Goal: Book appointment/travel/reservation

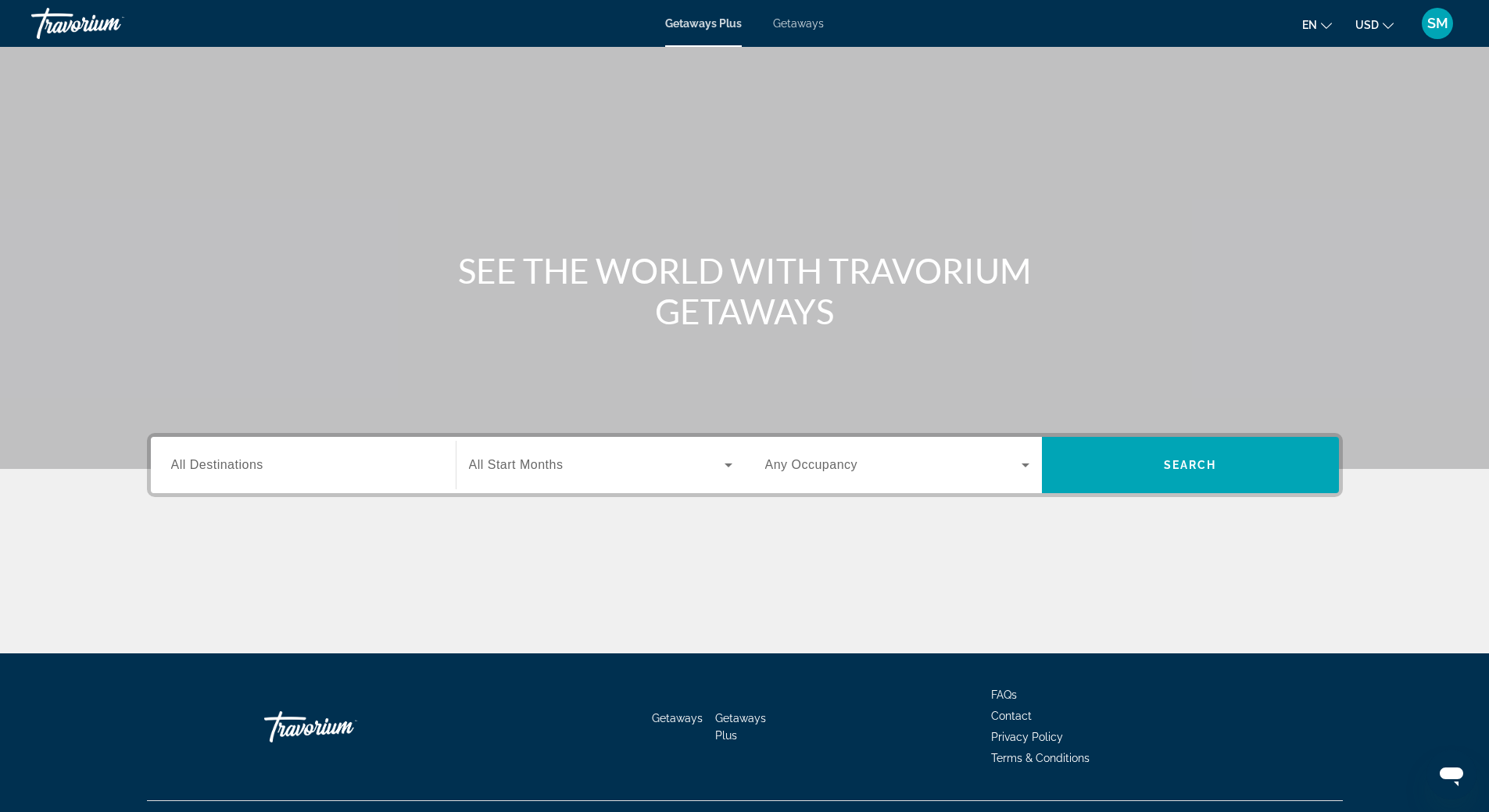
click at [795, 22] on span "Getaways" at bounding box center [798, 23] width 51 height 12
click at [246, 466] on span "All Destinations" at bounding box center [217, 464] width 92 height 13
click at [246, 466] on input "Destination All Destinations" at bounding box center [303, 465] width 264 height 19
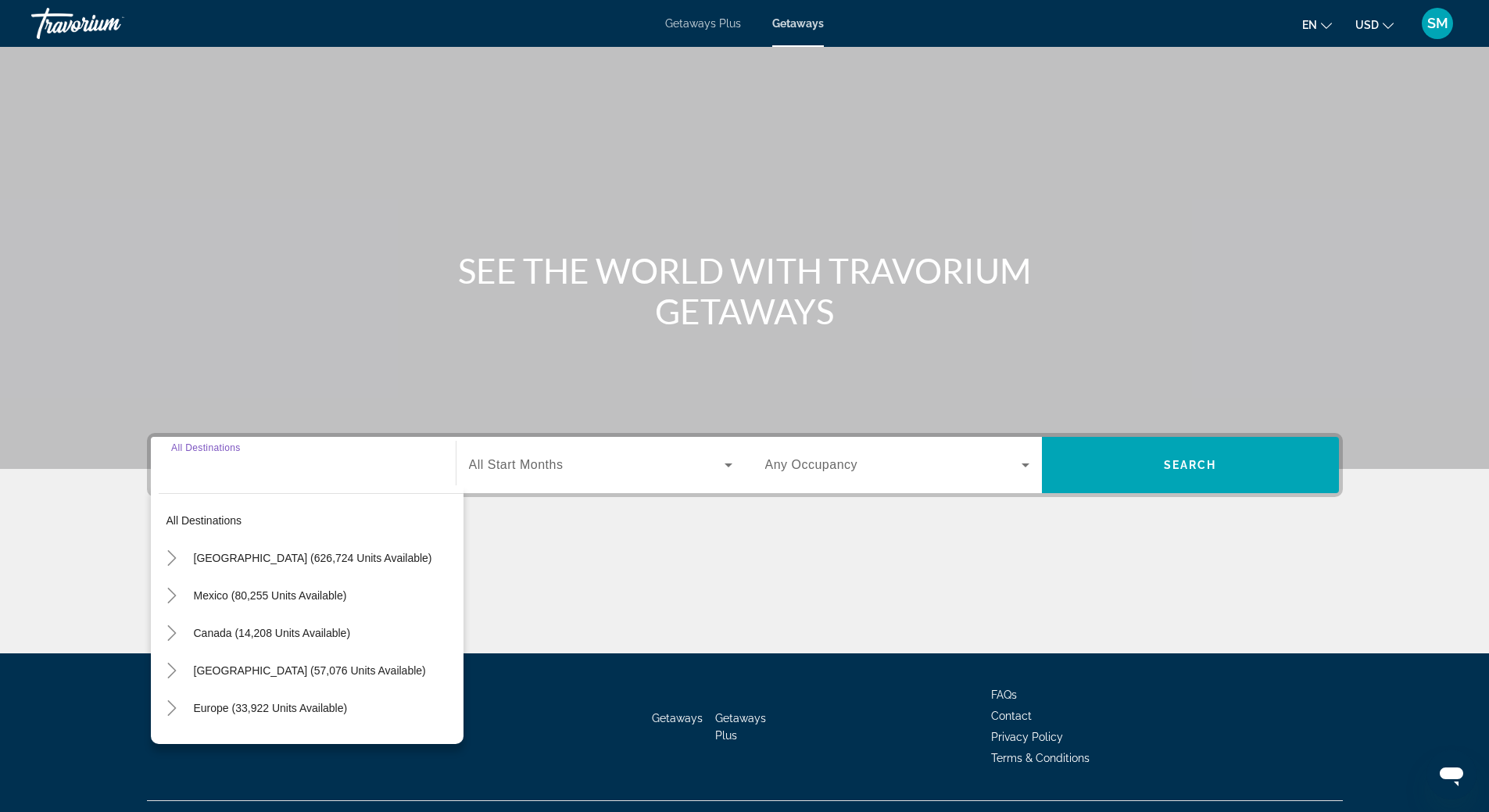
scroll to position [33, 0]
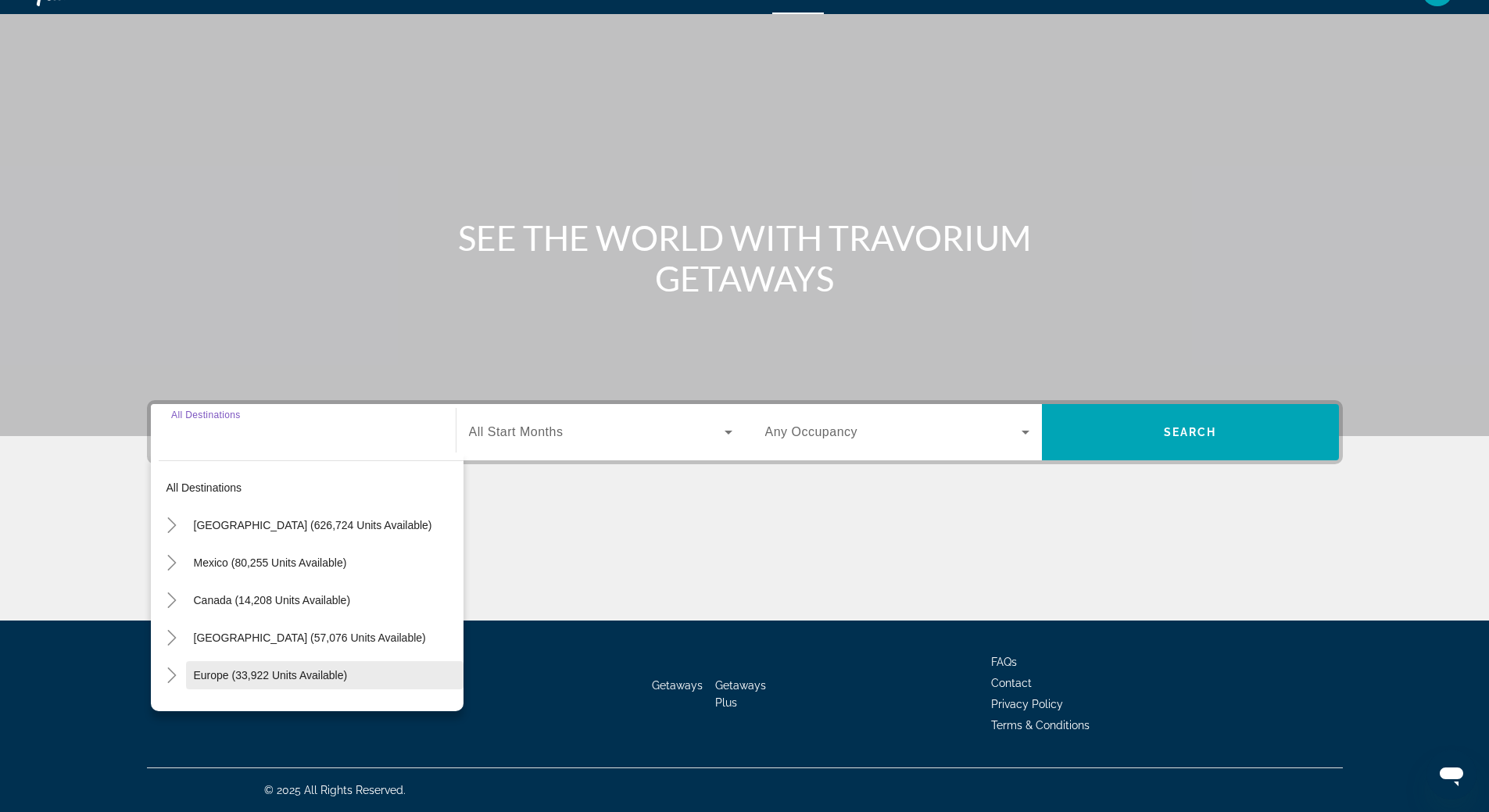
click at [242, 679] on span "Europe (33,922 units available)" at bounding box center [271, 675] width 154 height 12
type input "**********"
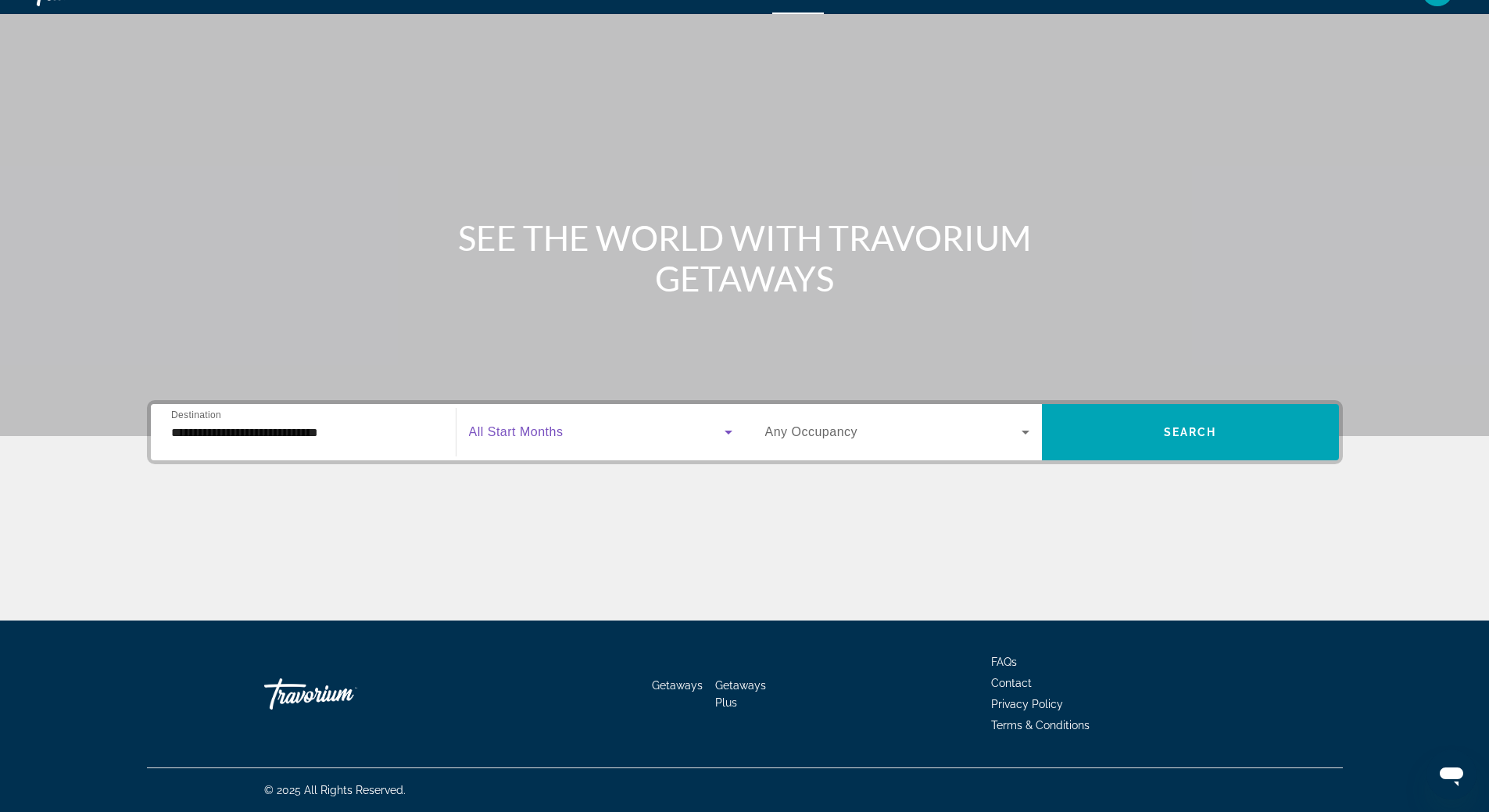
click at [731, 431] on icon "Search widget" at bounding box center [729, 432] width 8 height 4
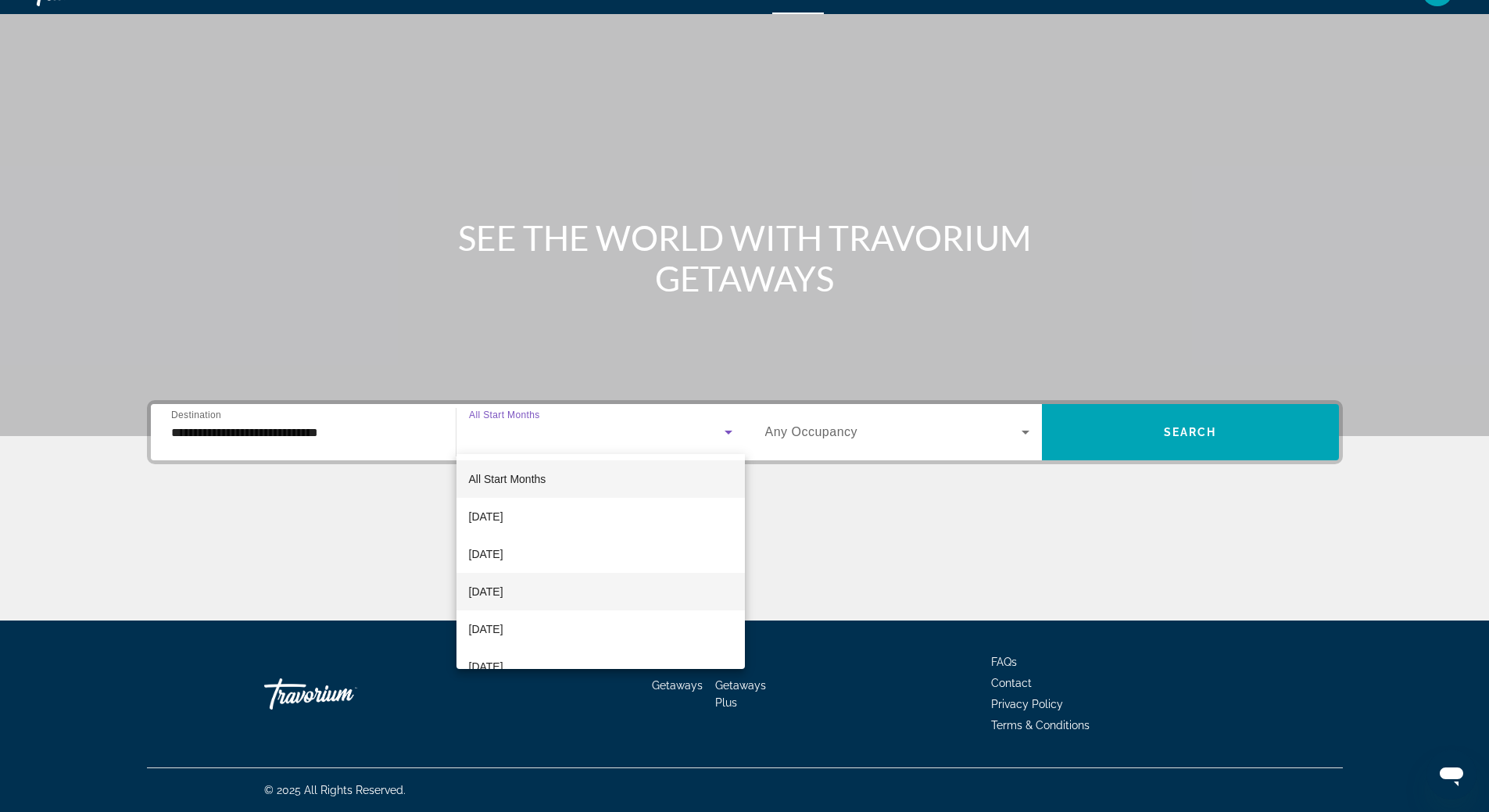
click at [631, 593] on mat-option "[DATE]" at bounding box center [601, 592] width 289 height 37
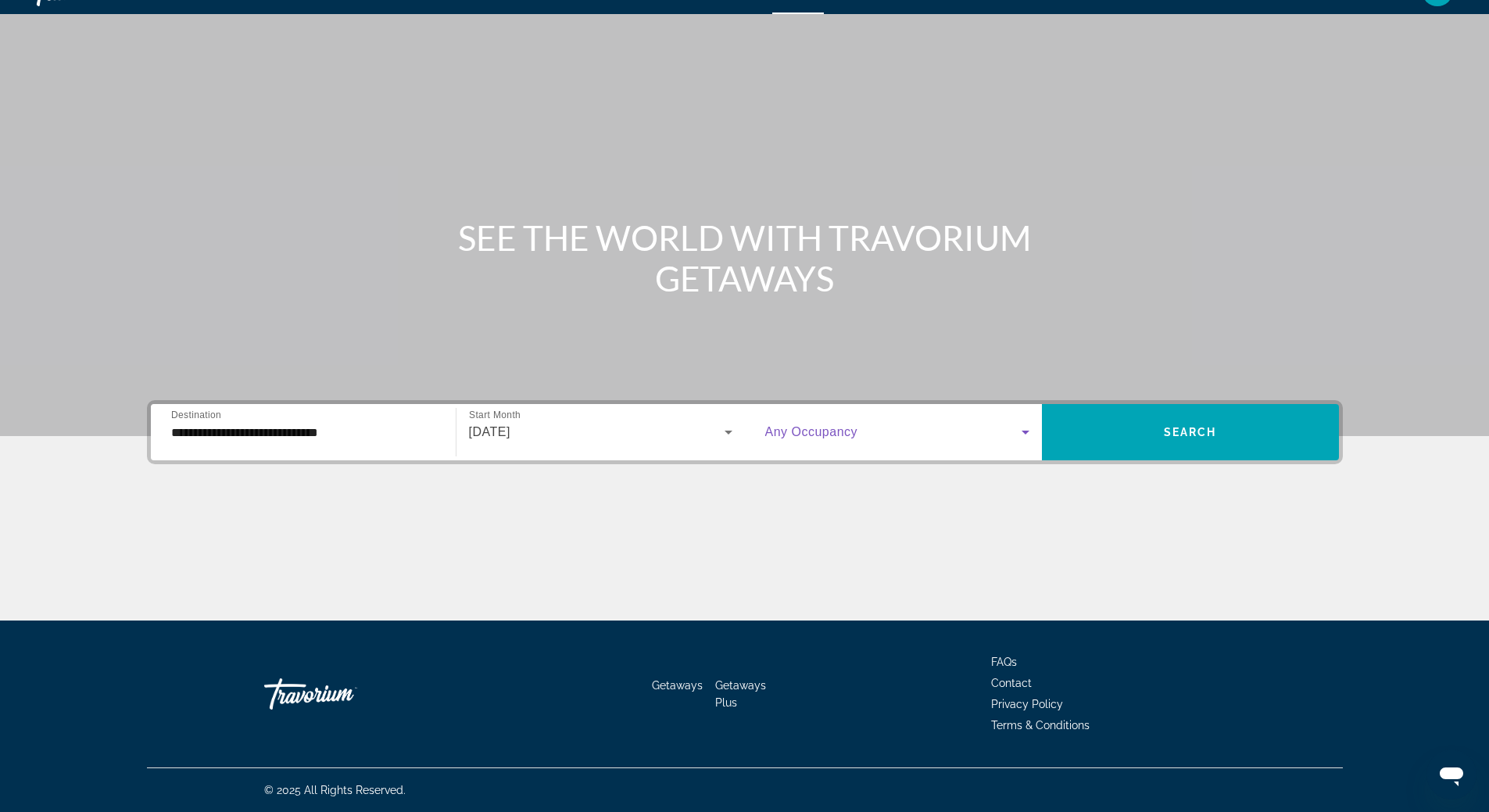
click at [1027, 434] on icon "Search widget" at bounding box center [1025, 432] width 19 height 19
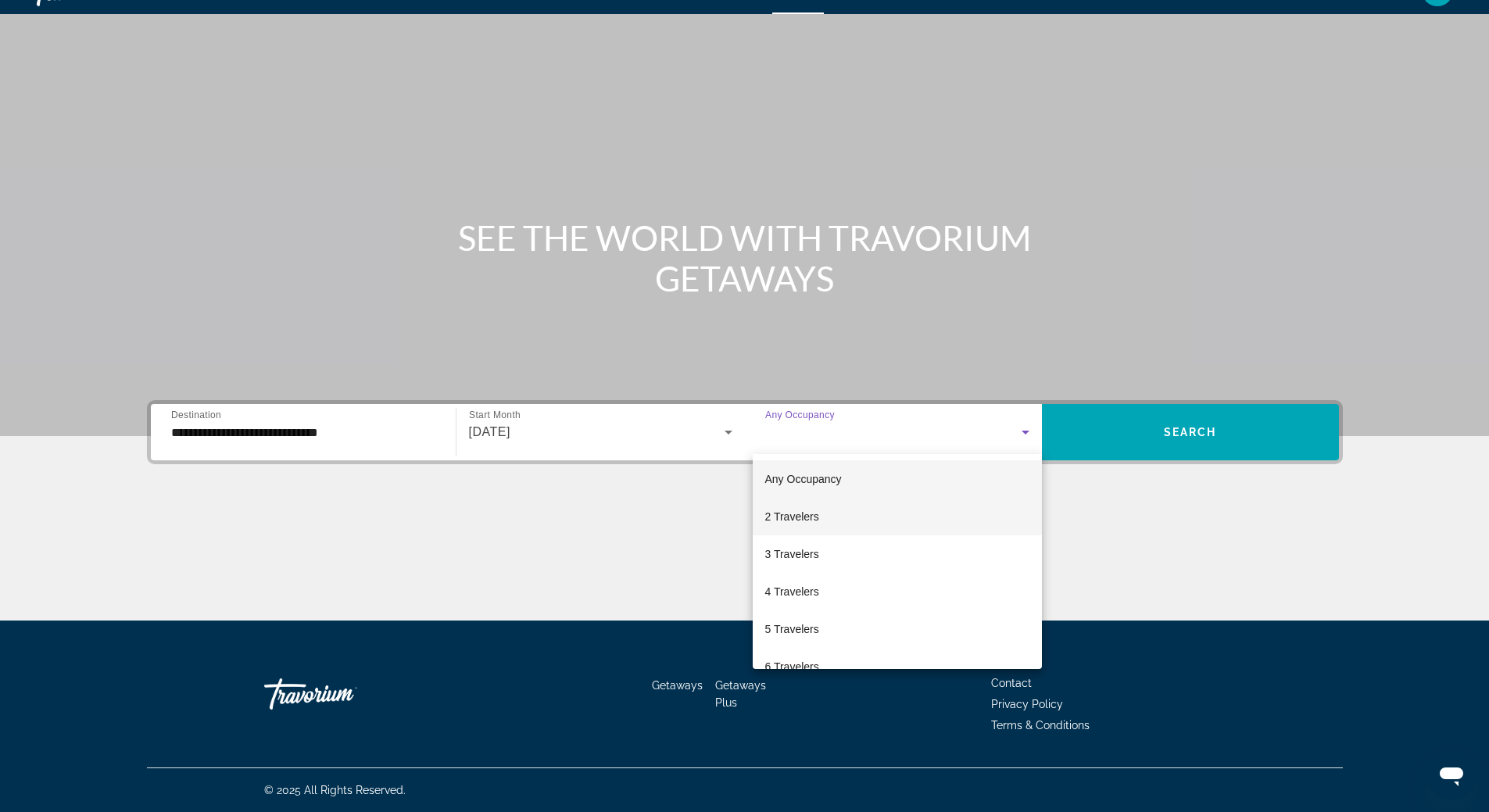
click at [993, 520] on mat-option "2 Travelers" at bounding box center [897, 516] width 289 height 37
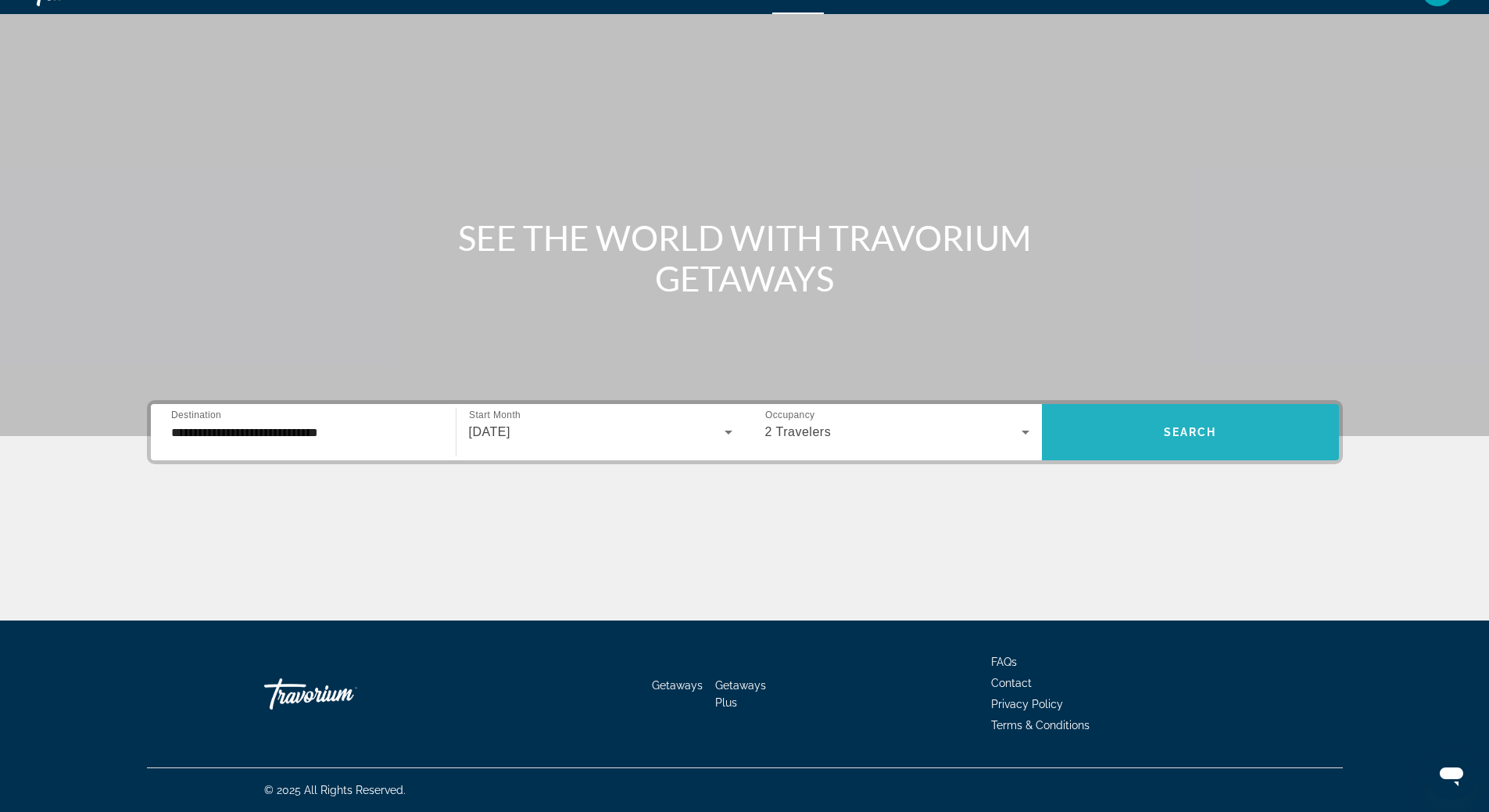
click at [1194, 439] on span "Search widget" at bounding box center [1191, 432] width 297 height 37
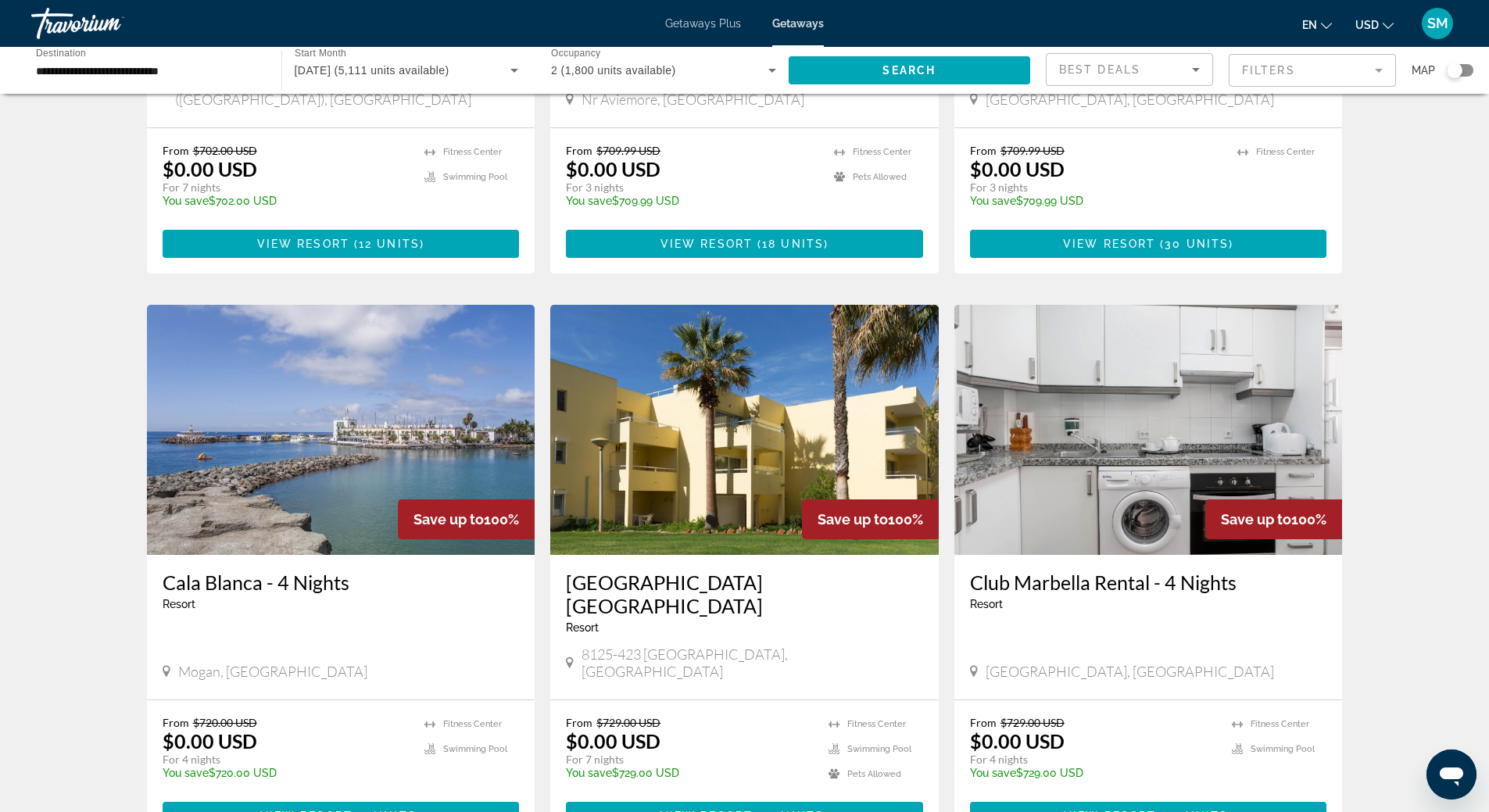
scroll to position [1563, 0]
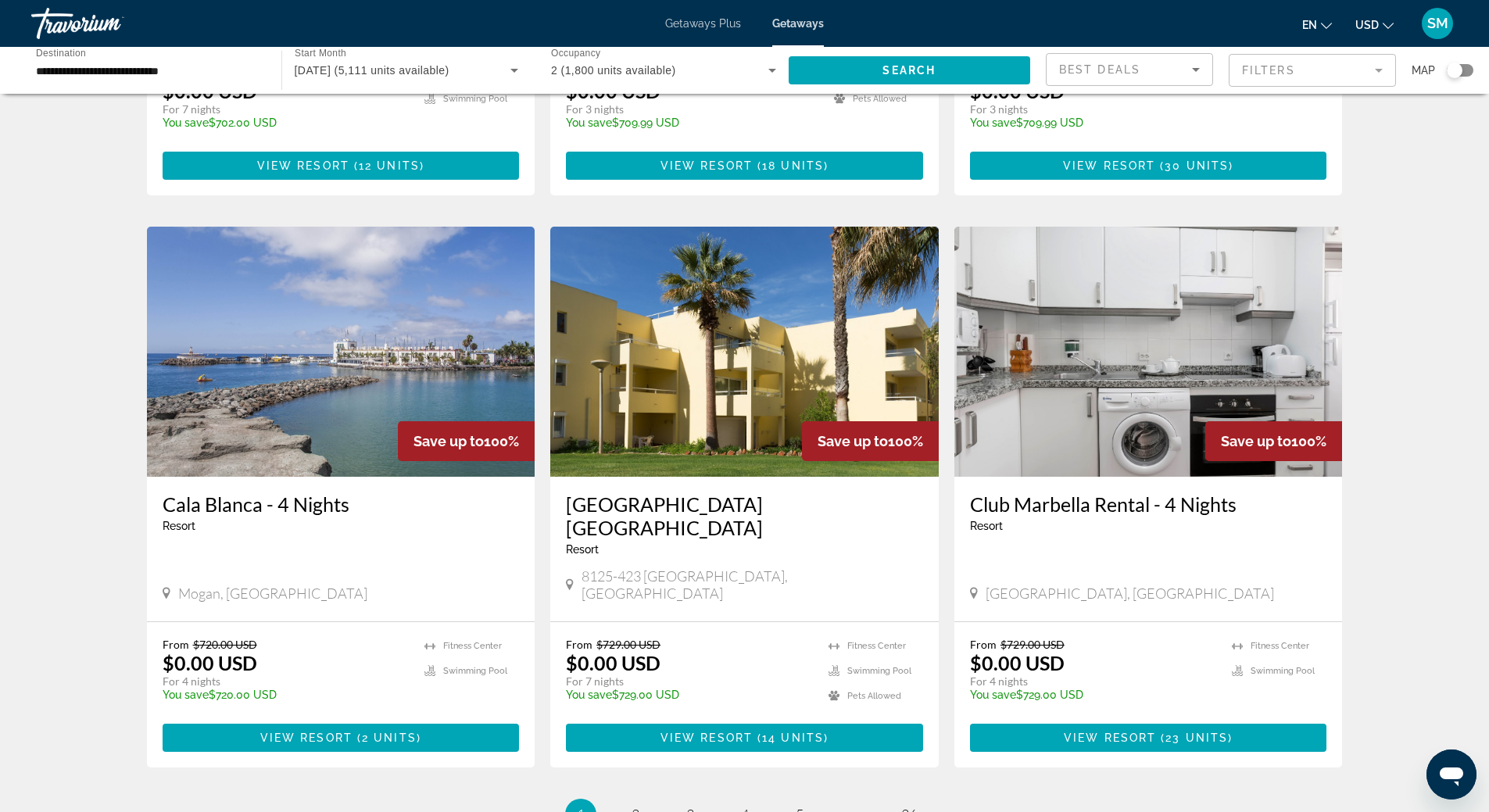
click at [695, 263] on img "Main content" at bounding box center [744, 352] width 388 height 250
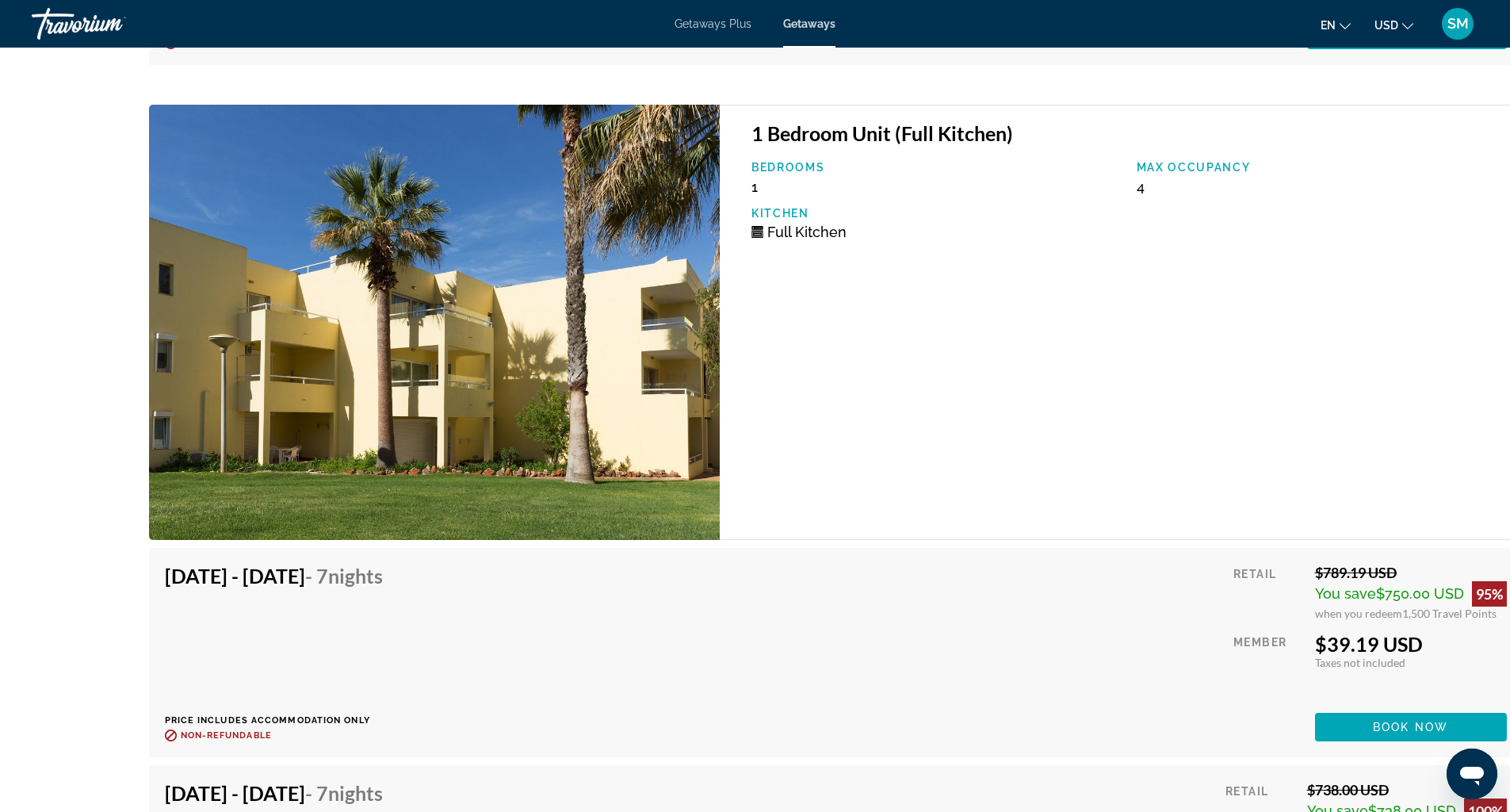
scroll to position [4408, 0]
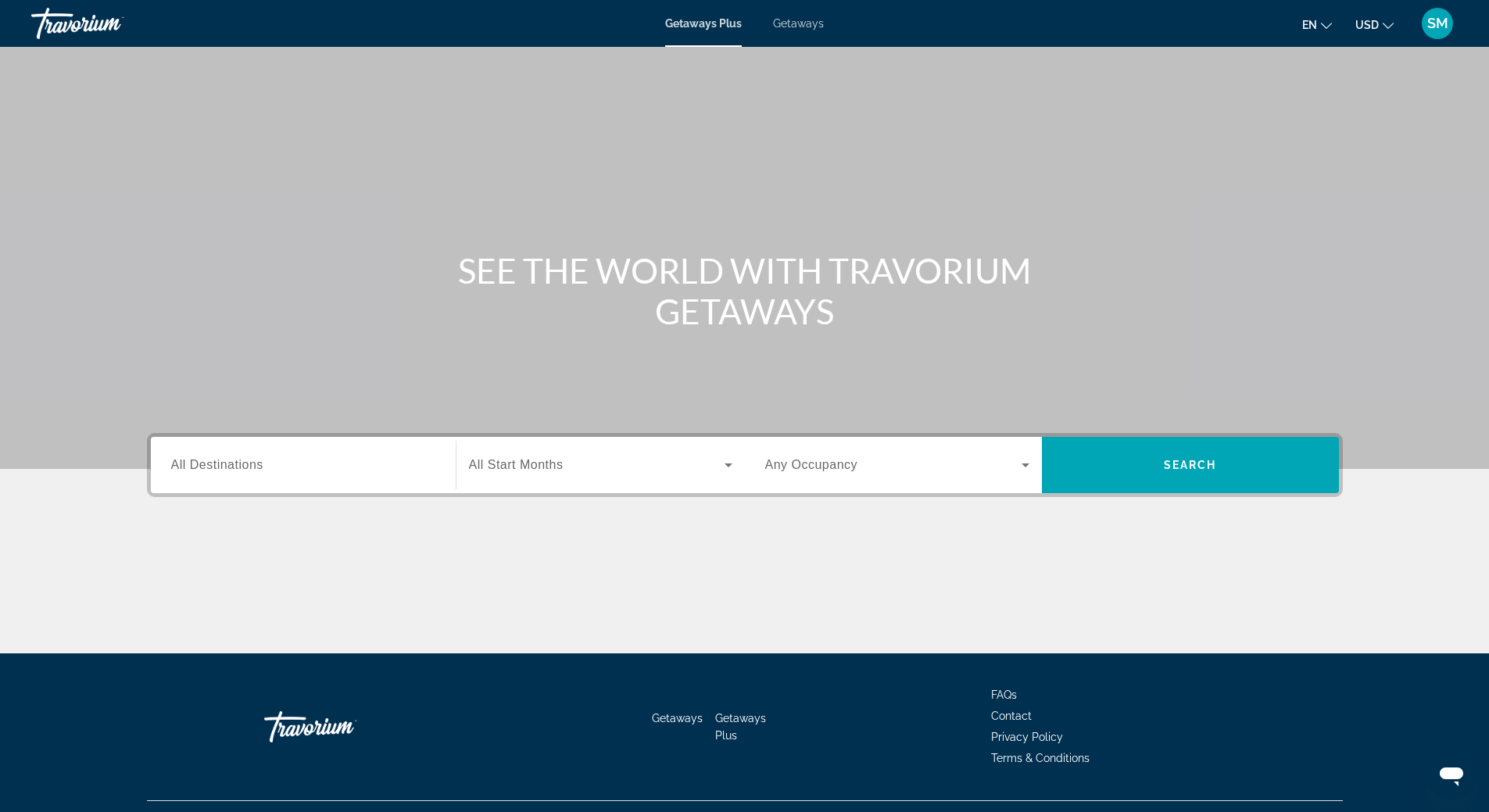
click at [248, 464] on span "All Destinations" at bounding box center [217, 464] width 92 height 13
click at [248, 464] on input "Destination All Destinations" at bounding box center [303, 465] width 264 height 19
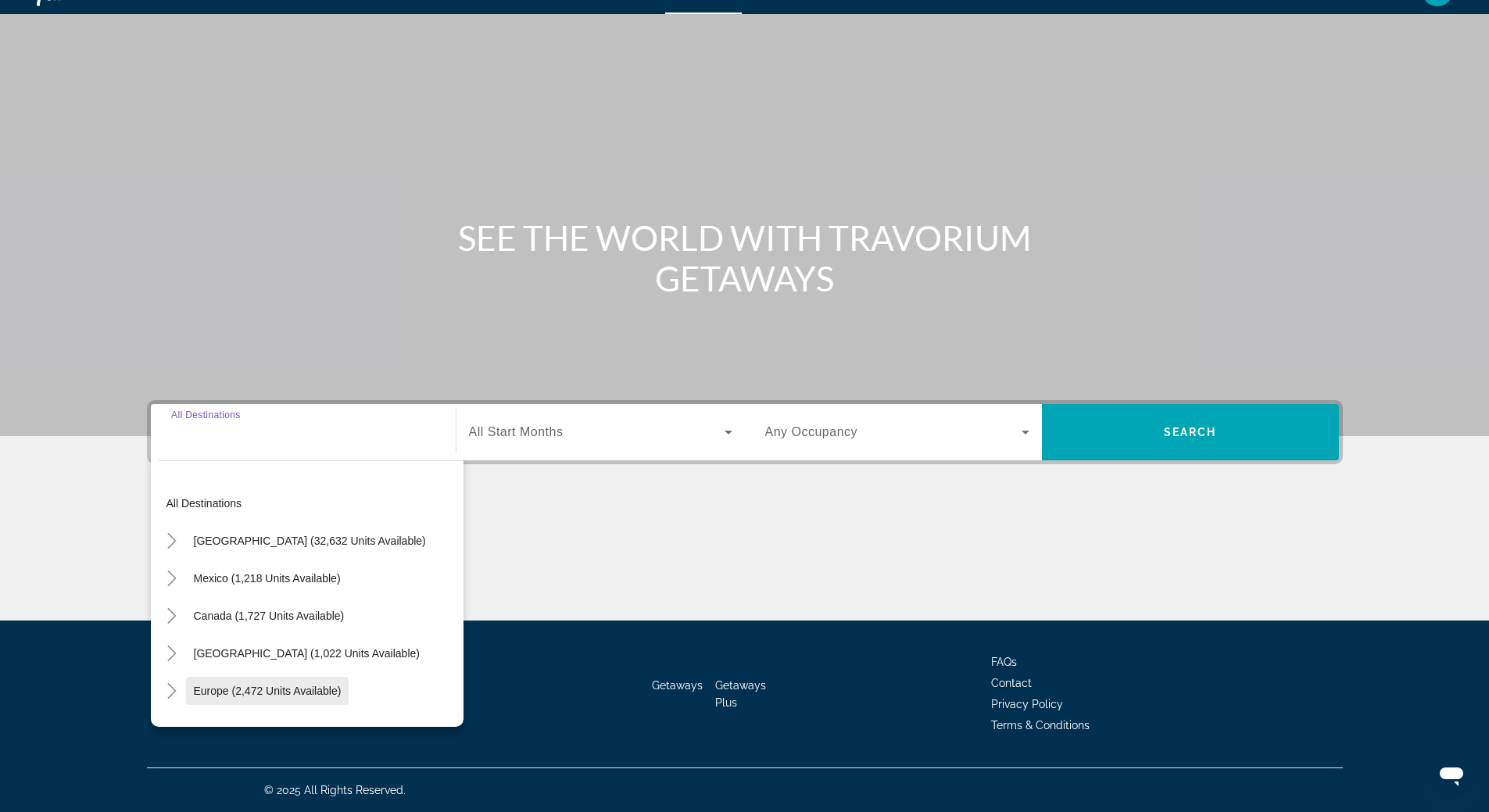
click at [234, 685] on span "Europe (2,472 units available)" at bounding box center [267, 690] width 148 height 12
type input "**********"
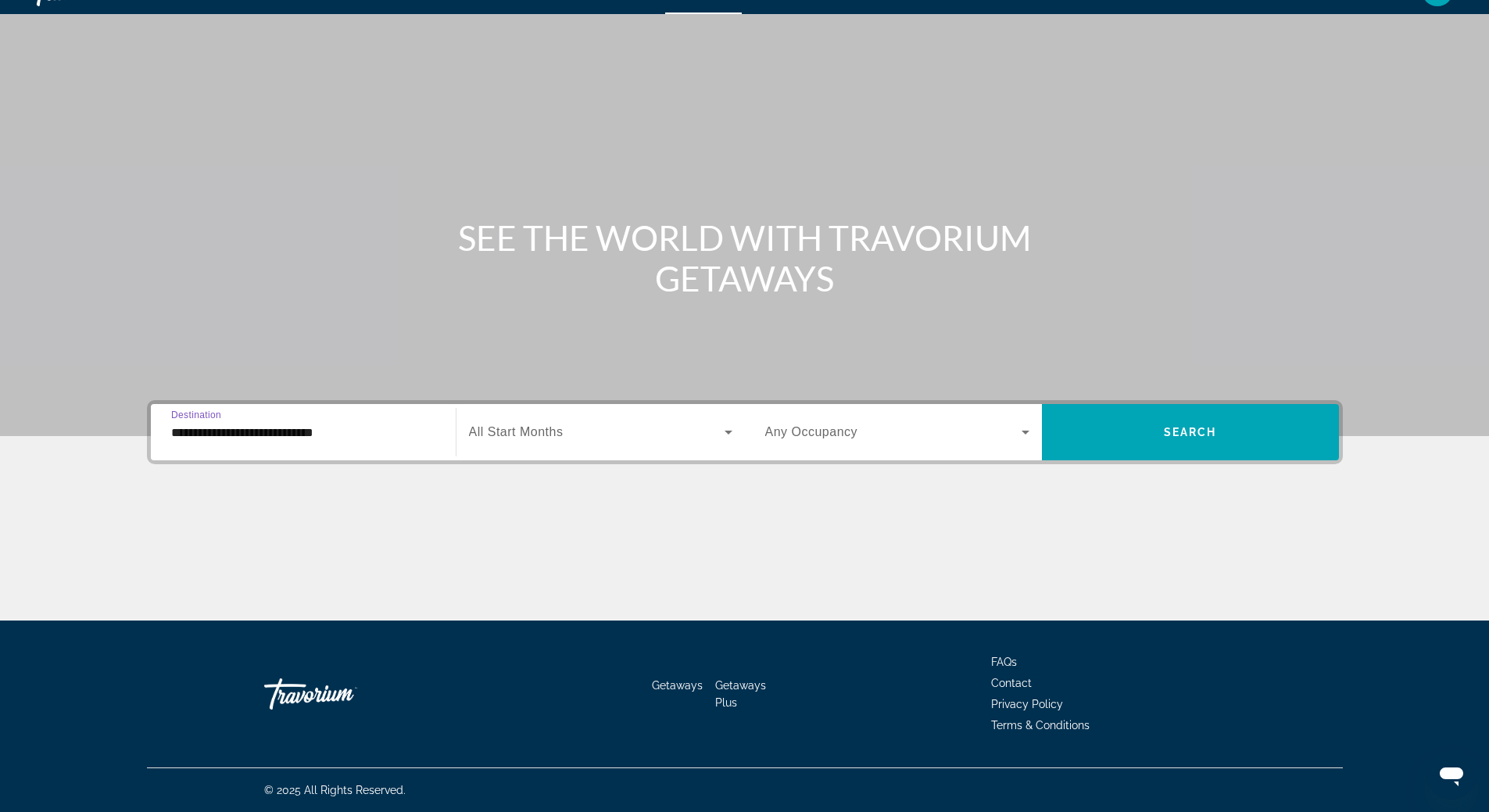
click at [251, 433] on input "**********" at bounding box center [303, 433] width 264 height 19
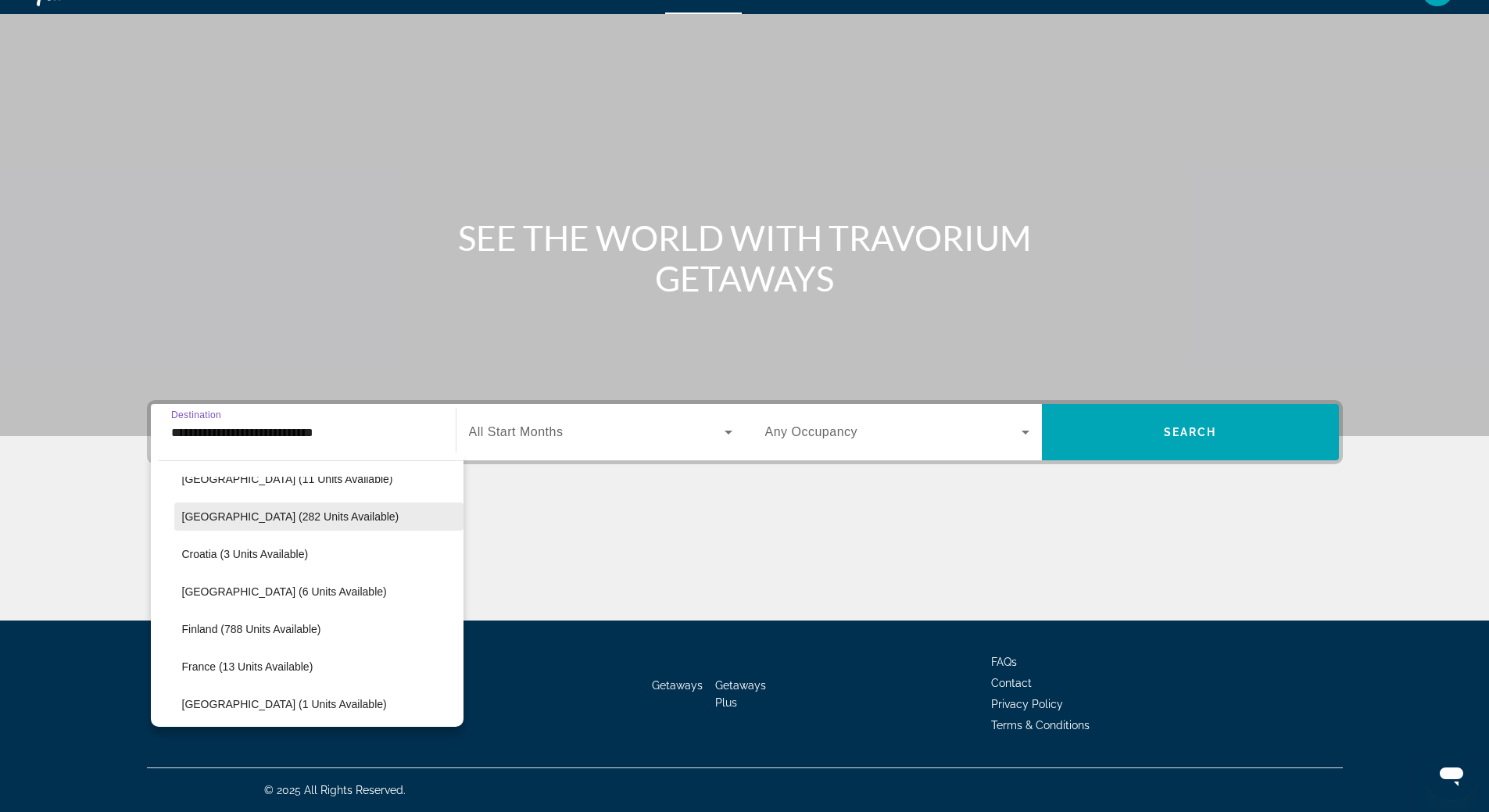
scroll to position [327, 0]
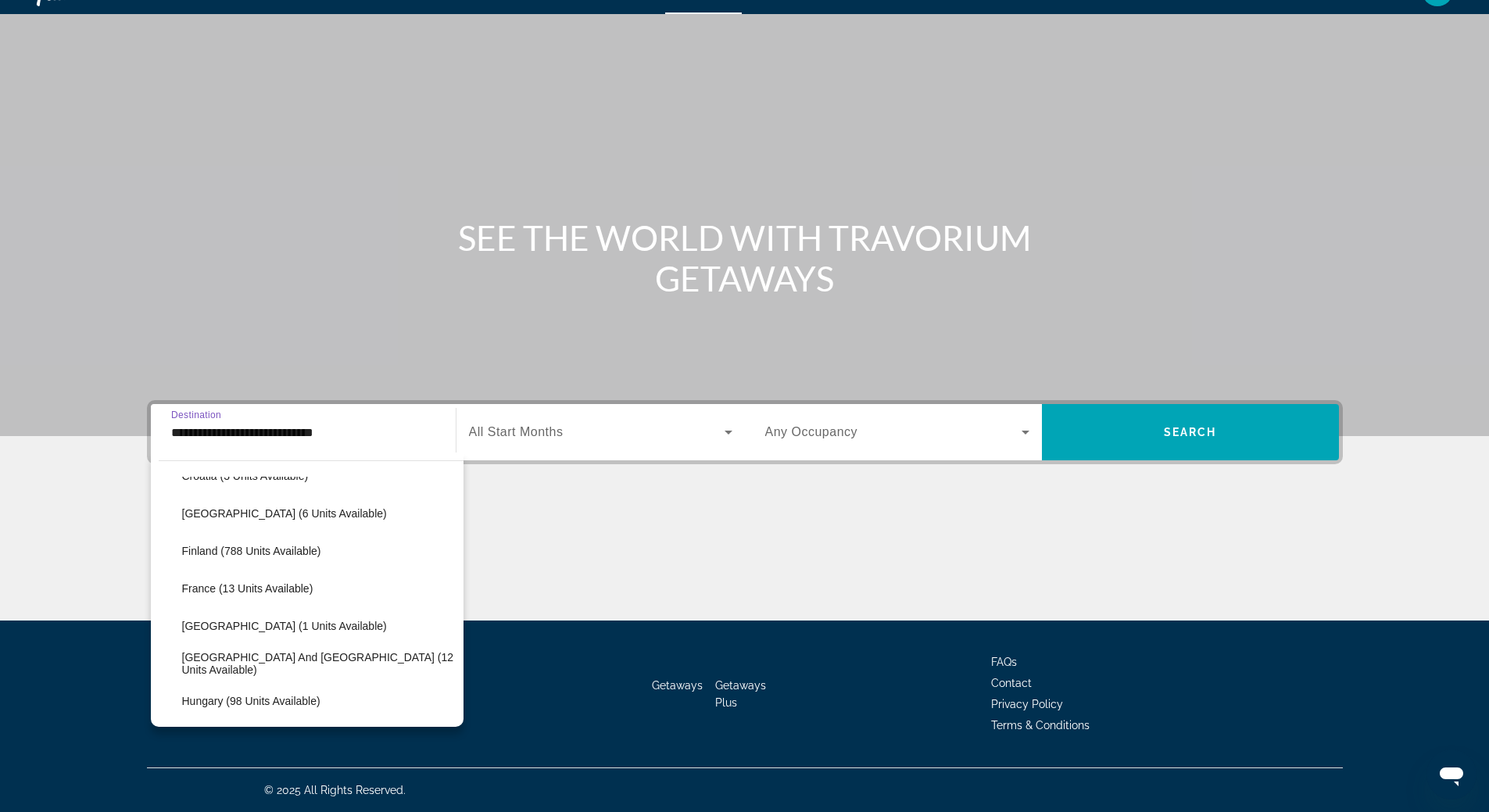
click at [490, 203] on div "Main content" at bounding box center [744, 201] width 1489 height 469
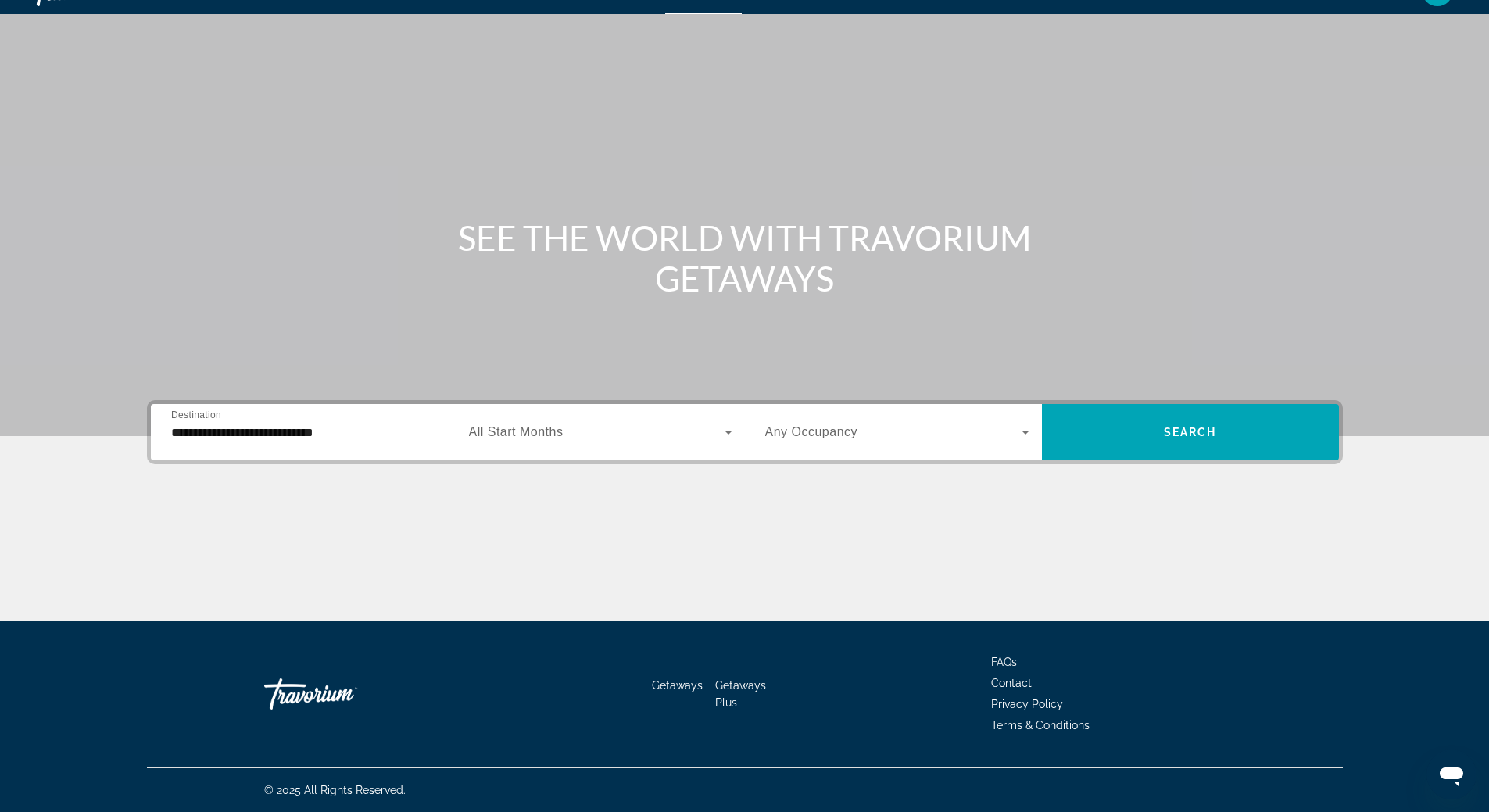
click at [730, 430] on icon "Search widget" at bounding box center [728, 432] width 19 height 19
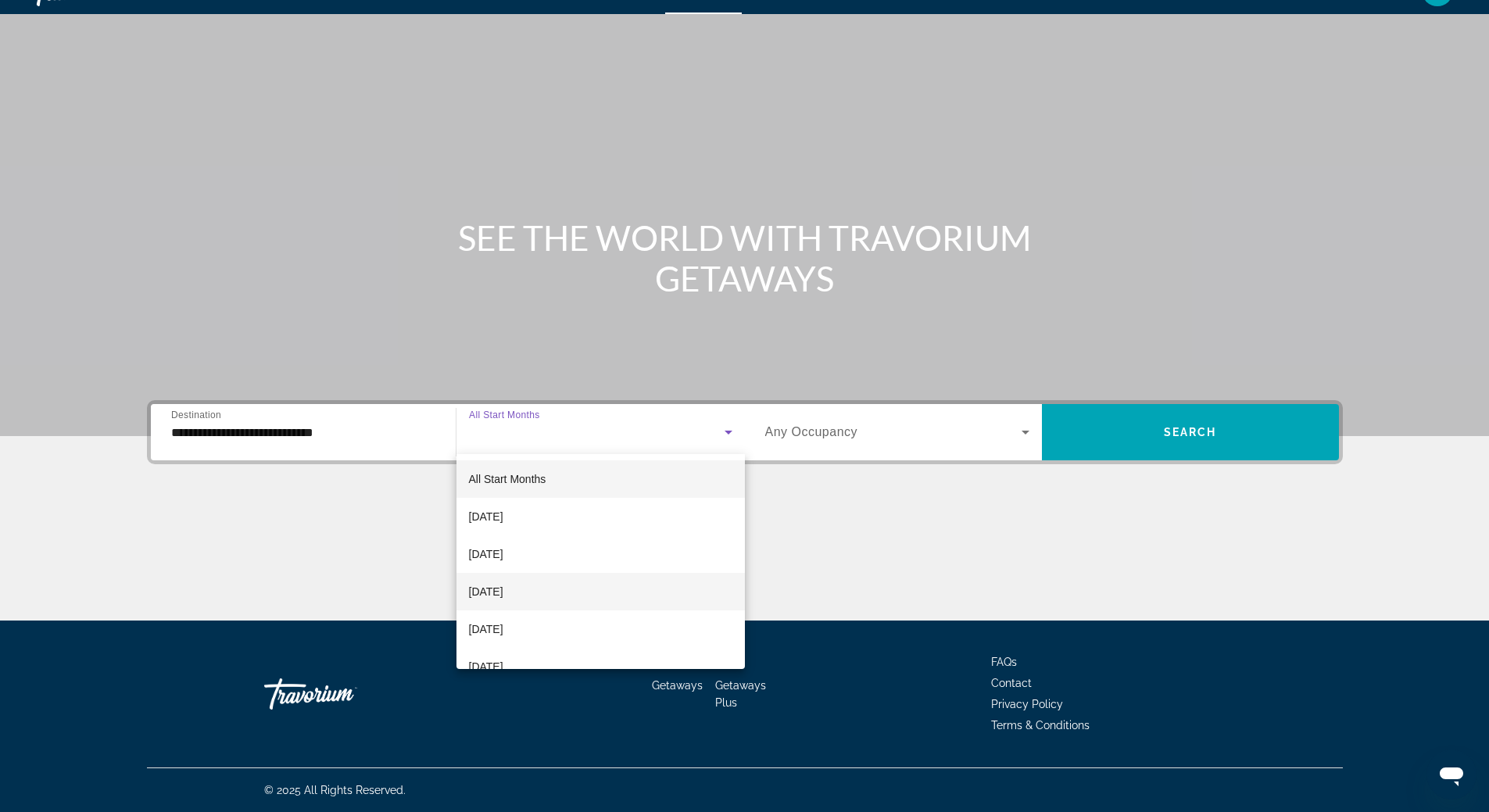
click at [570, 593] on mat-option "[DATE]" at bounding box center [601, 592] width 289 height 37
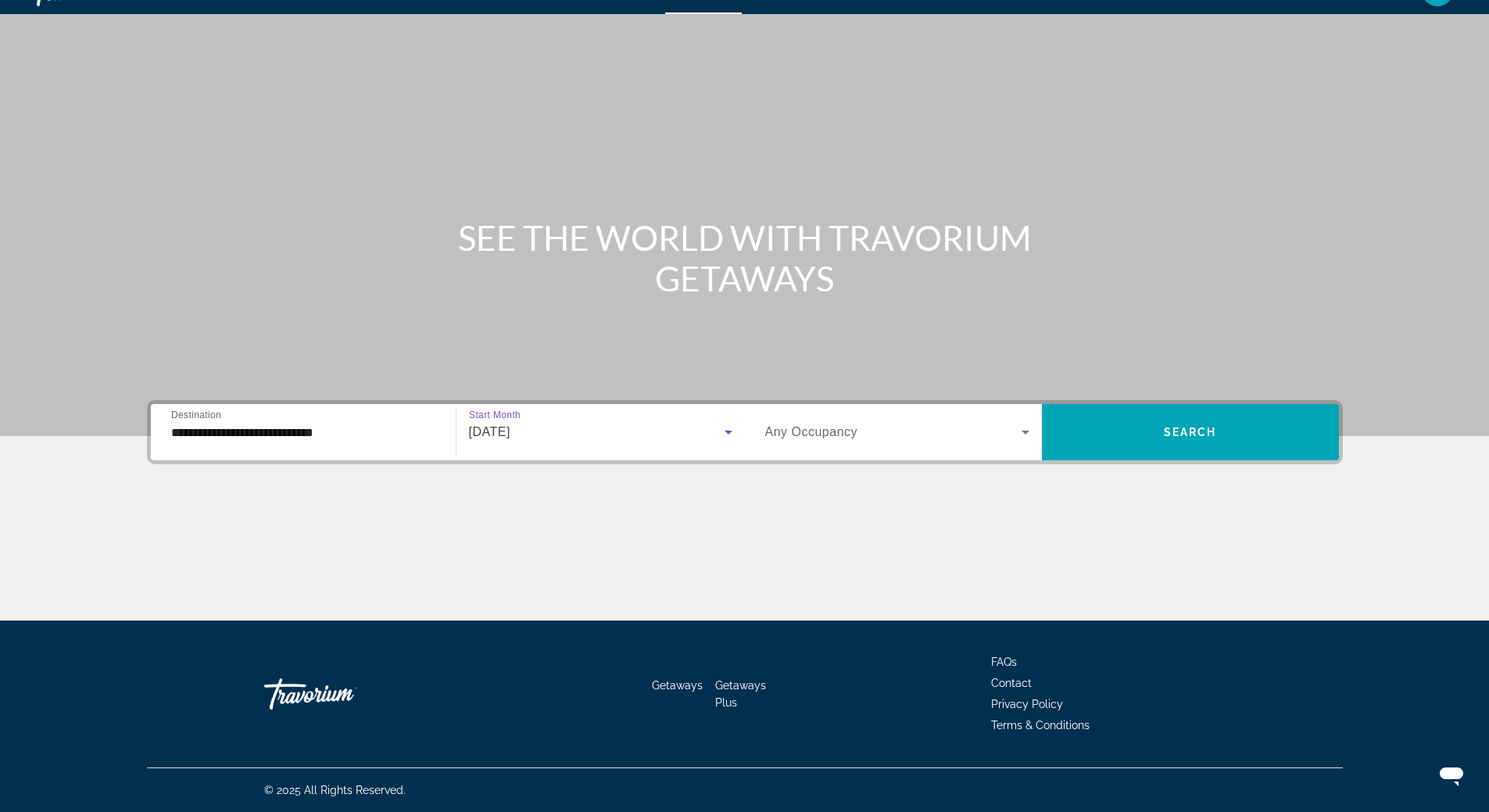
click at [1020, 433] on icon "Search widget" at bounding box center [1025, 432] width 19 height 19
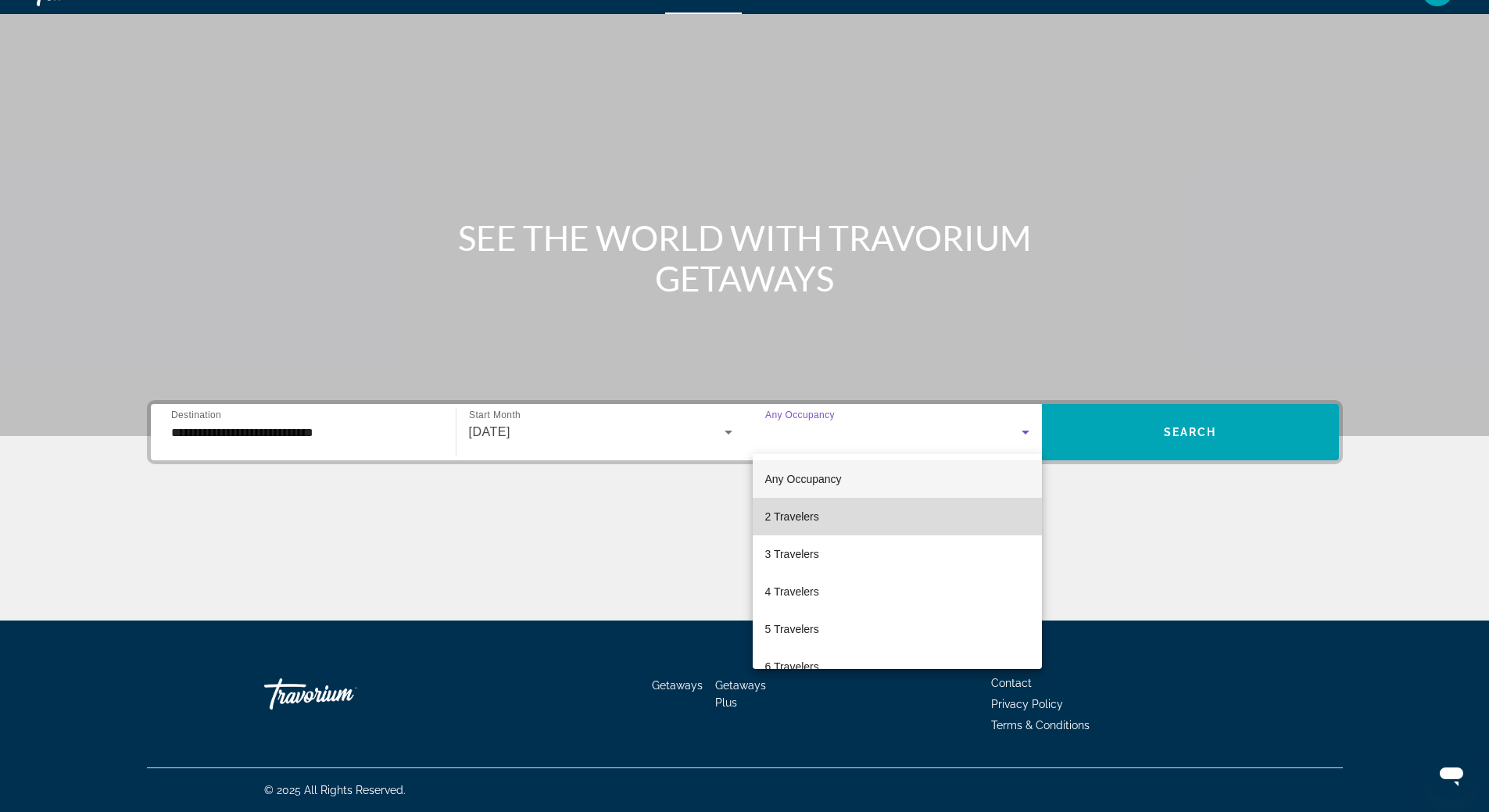
click at [967, 503] on mat-option "2 Travelers" at bounding box center [897, 516] width 289 height 37
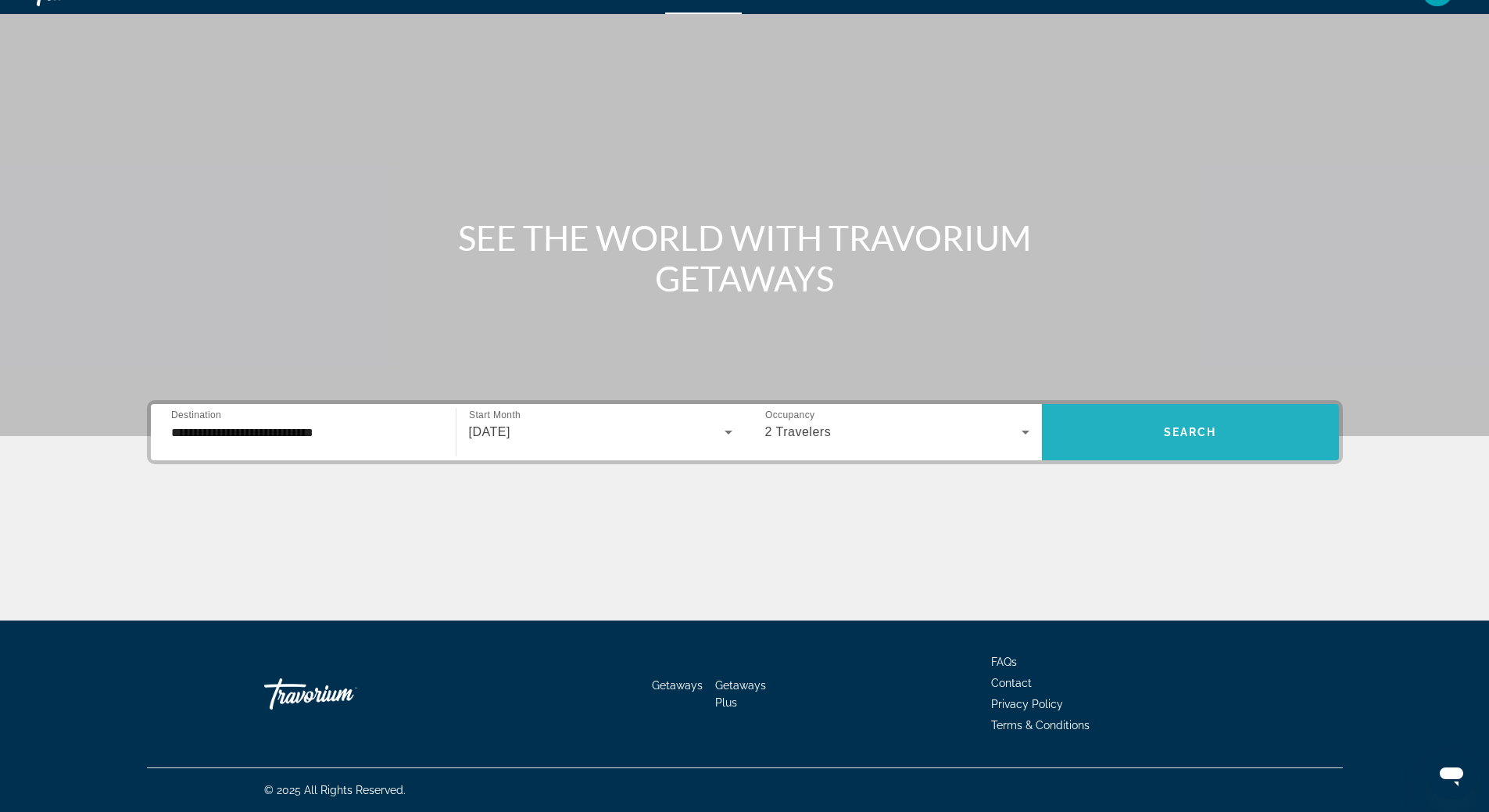
click at [1212, 442] on span "Search widget" at bounding box center [1191, 432] width 297 height 37
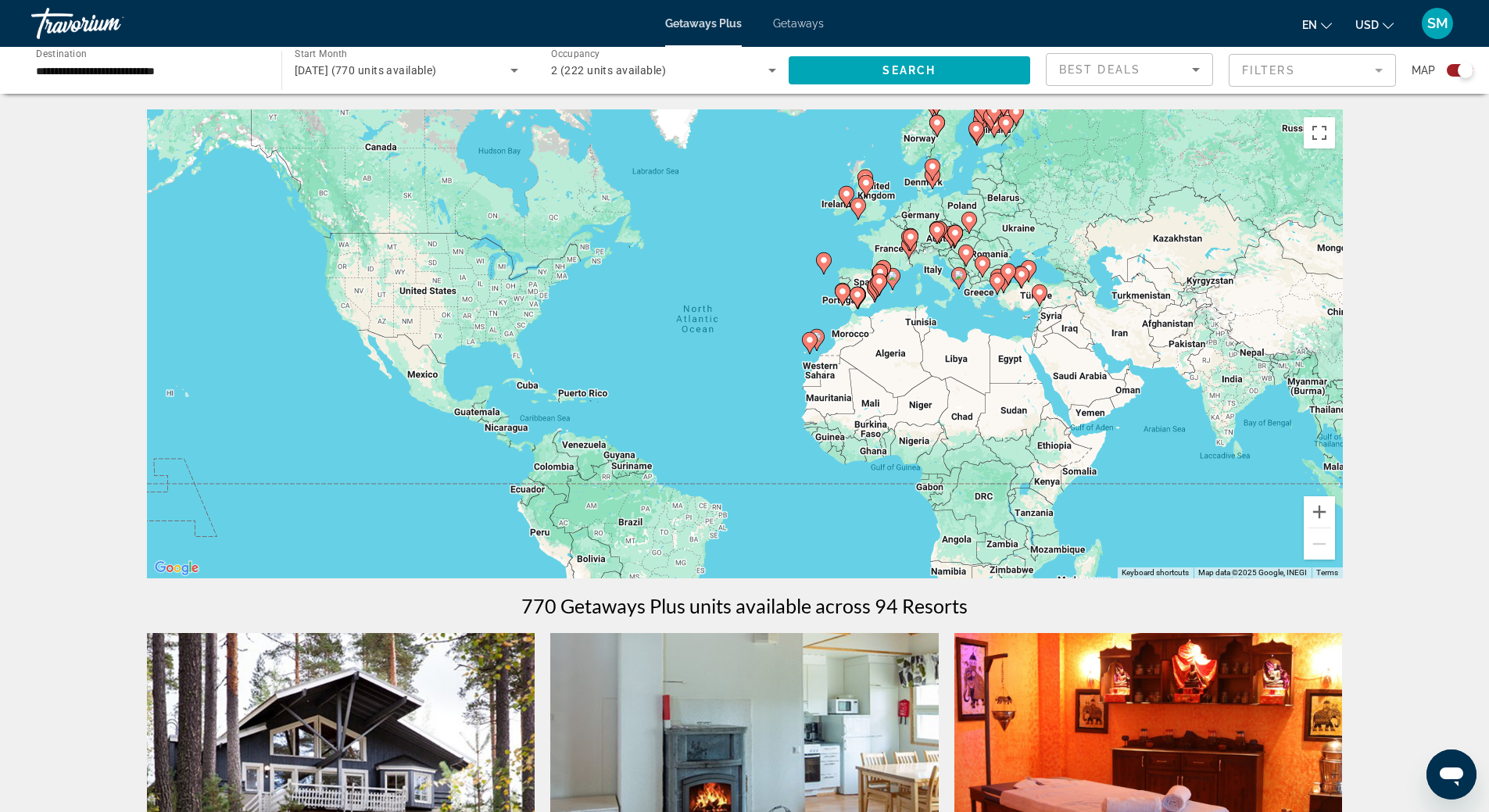
click at [896, 351] on div "To activate drag with keyboard, press Alt + Enter. Once in keyboard drag state,…" at bounding box center [745, 344] width 1196 height 469
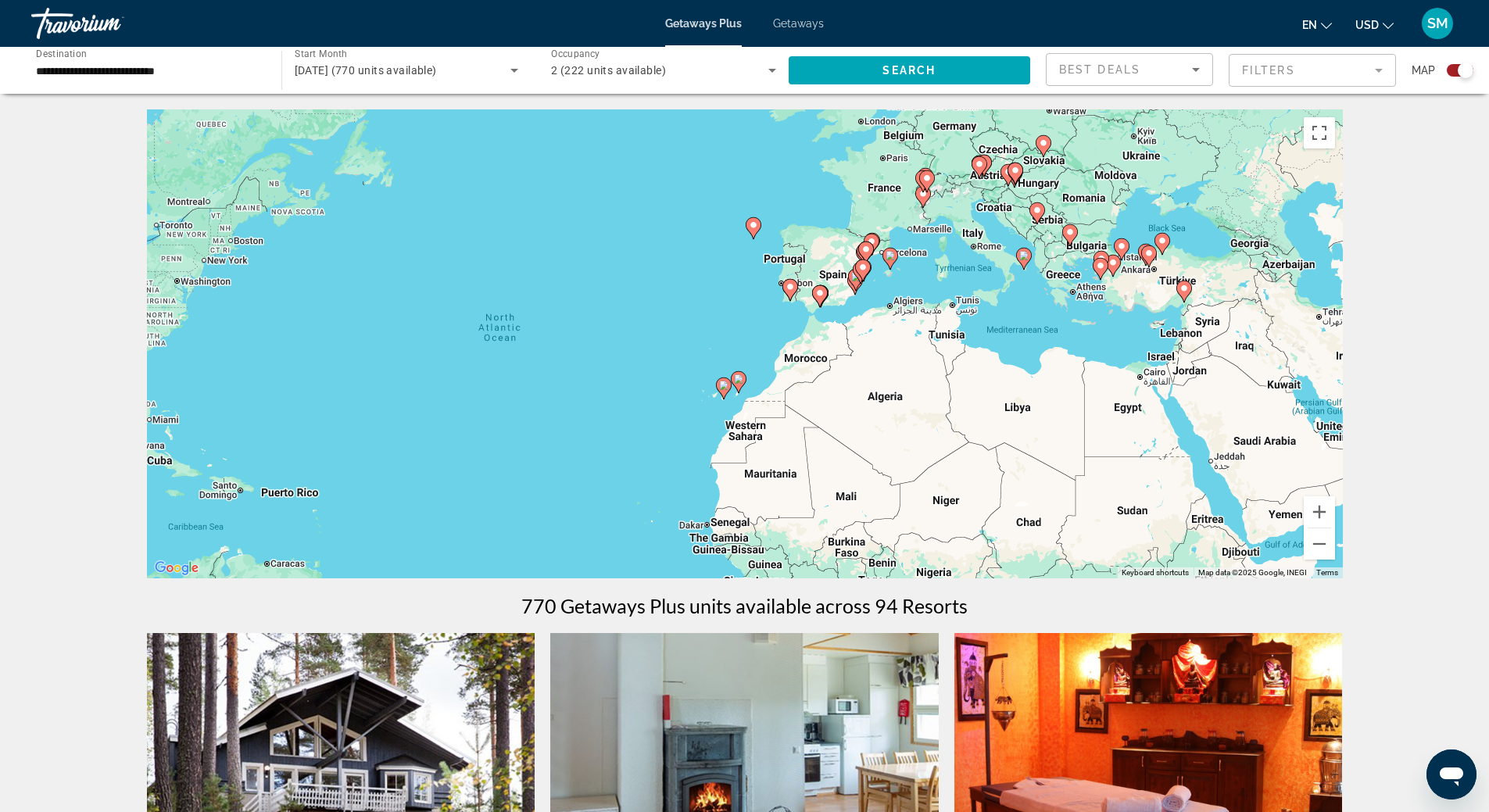
drag, startPoint x: 915, startPoint y: 307, endPoint x: 918, endPoint y: 348, distance: 41.1
click at [918, 348] on div "To activate drag with keyboard, press Alt + Enter. Once in keyboard drag state,…" at bounding box center [745, 344] width 1196 height 469
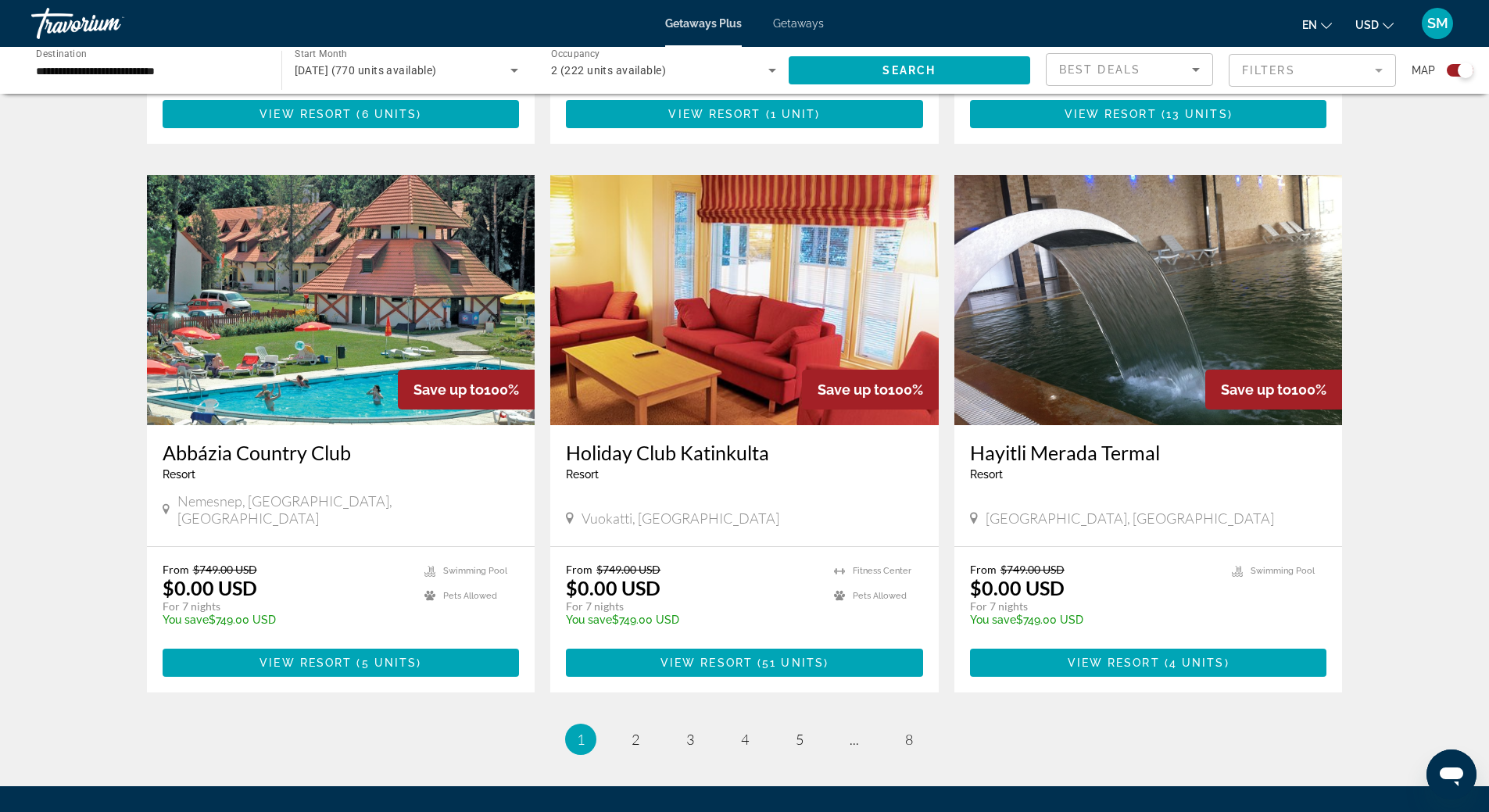
scroll to position [2188, 0]
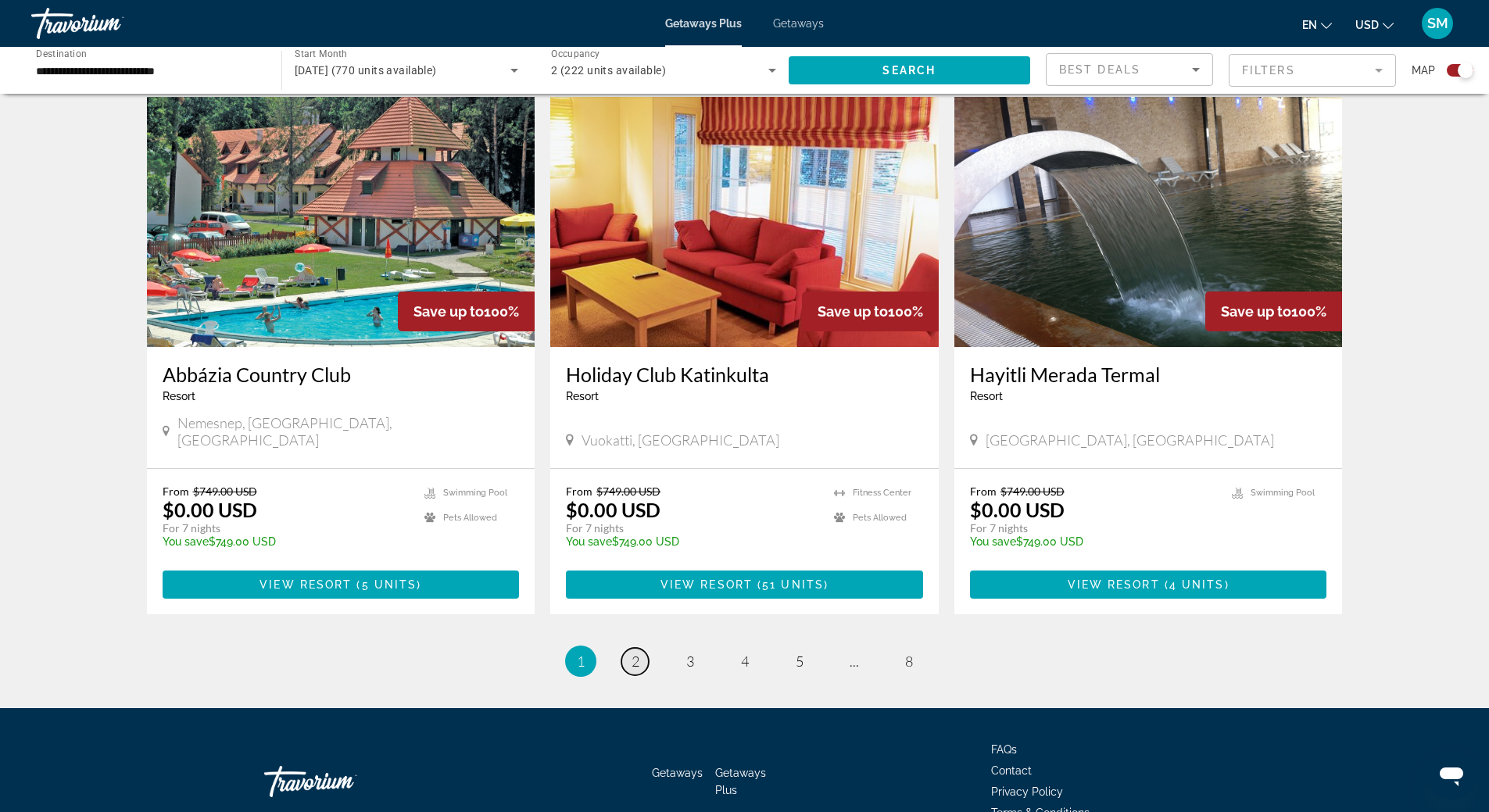
click at [643, 647] on link "page 2" at bounding box center [635, 661] width 28 height 28
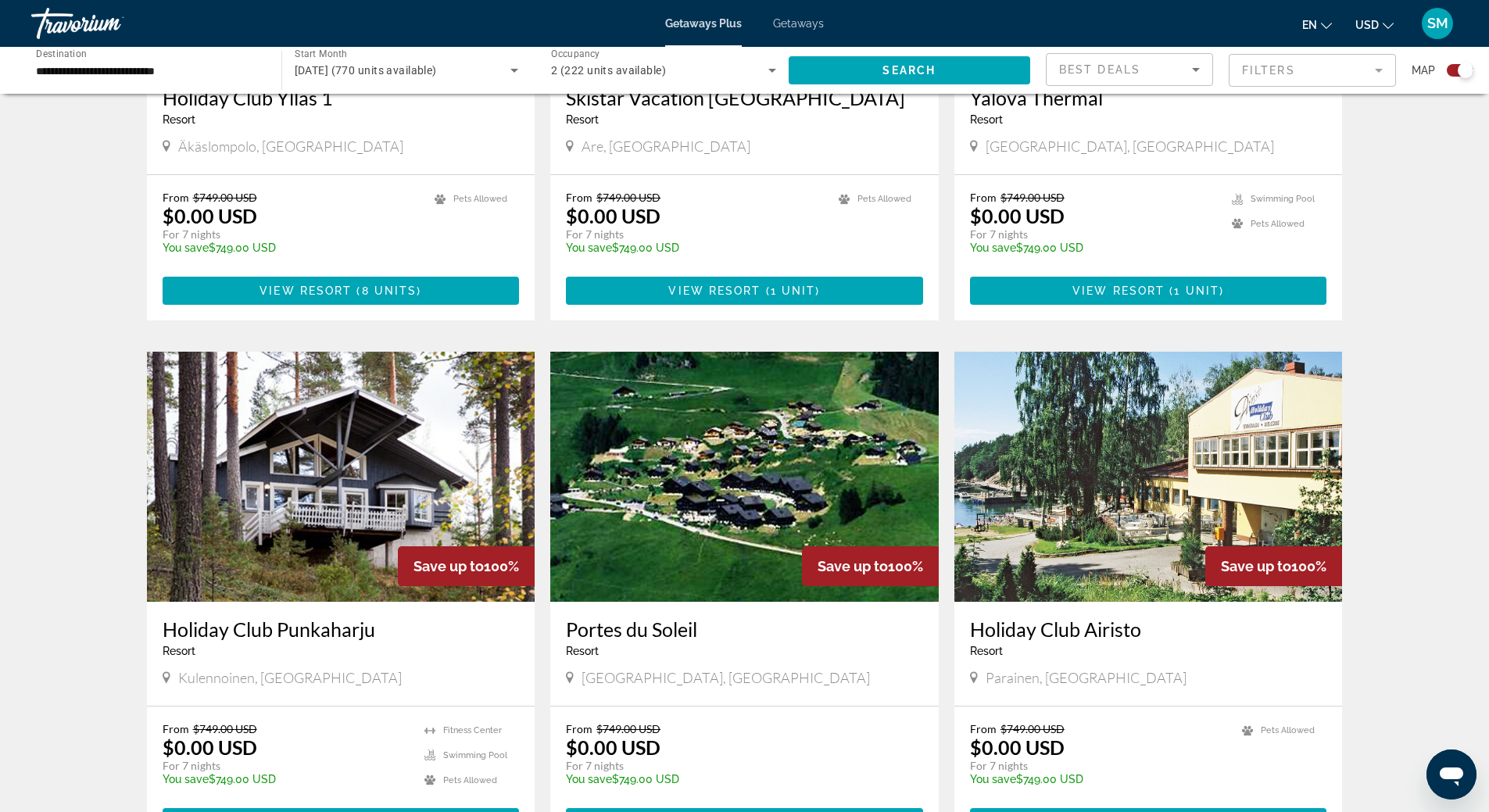
scroll to position [1329, 0]
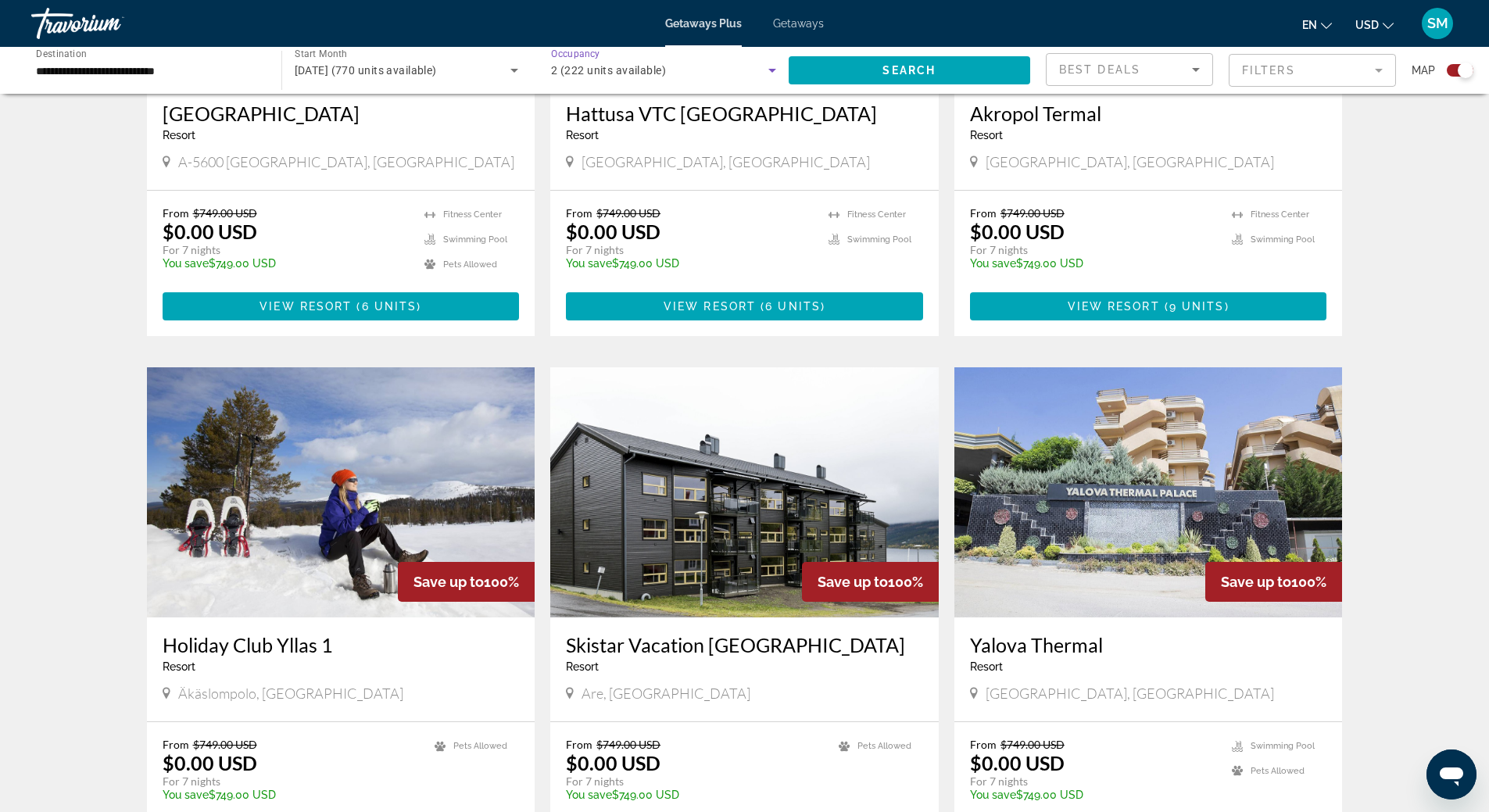
click at [770, 72] on icon "Search widget" at bounding box center [772, 70] width 19 height 19
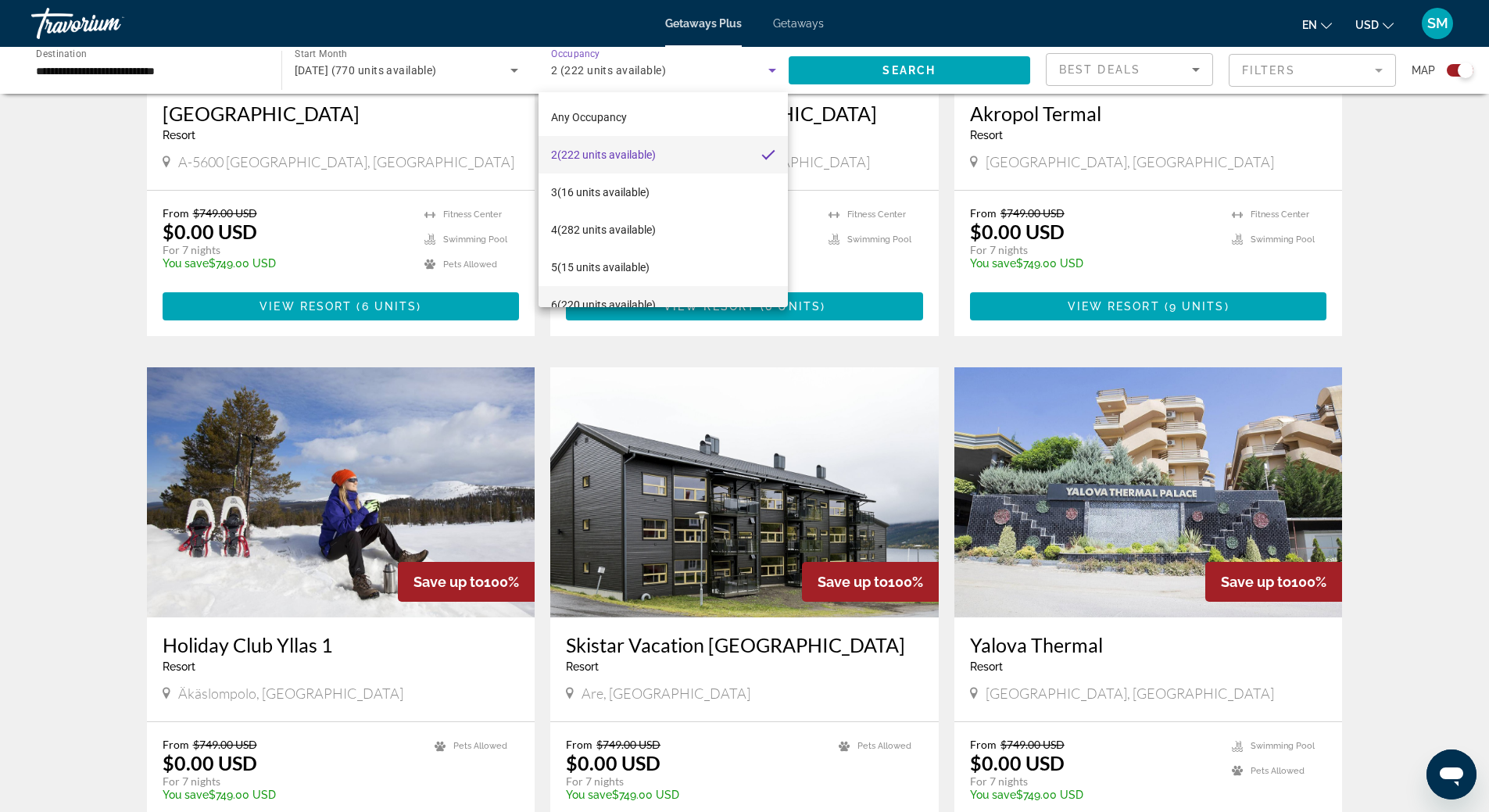
click at [743, 290] on mat-option "6 (220 units available)" at bounding box center [663, 305] width 250 height 37
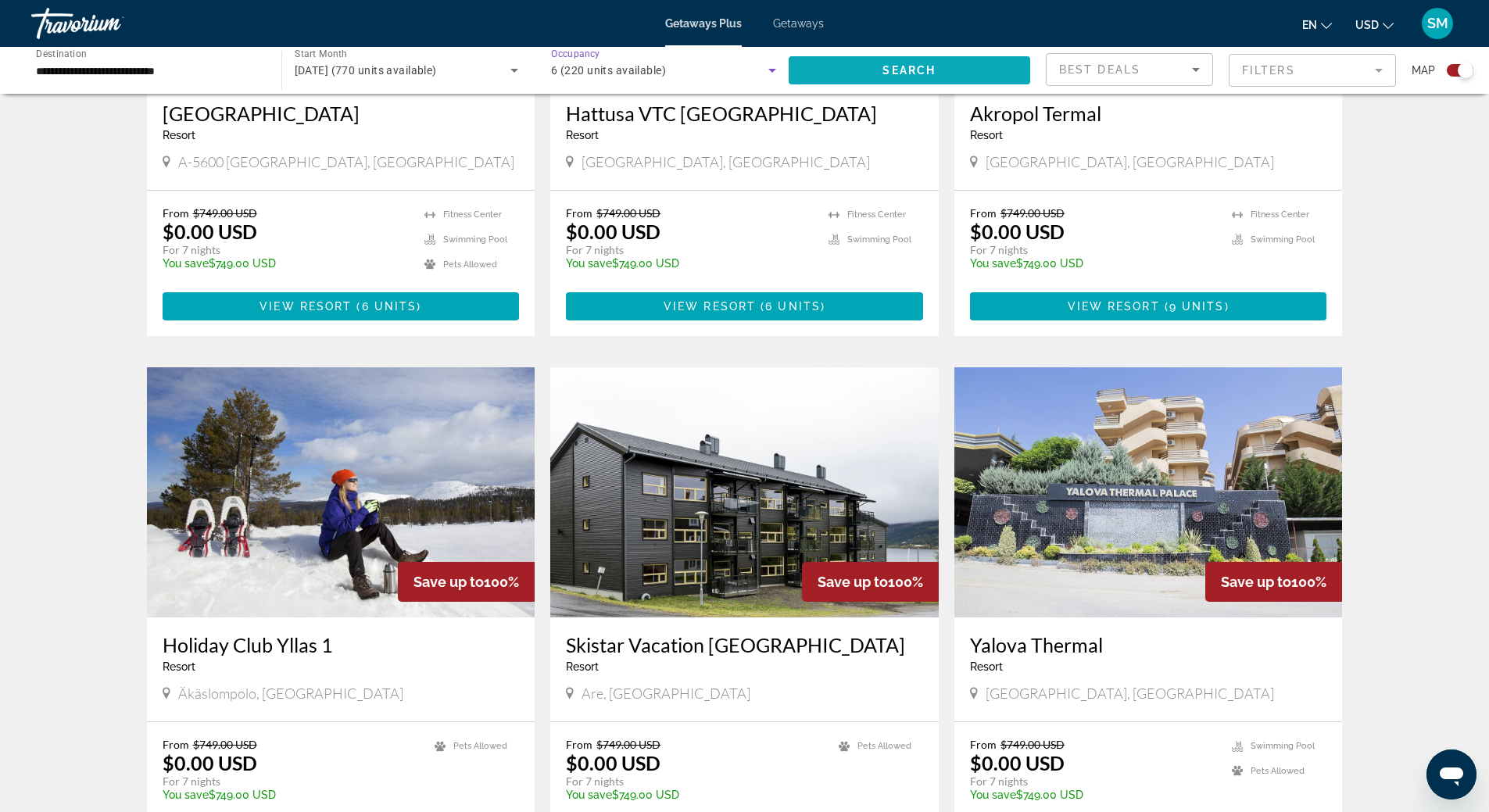
click at [888, 71] on span "Search" at bounding box center [909, 70] width 53 height 12
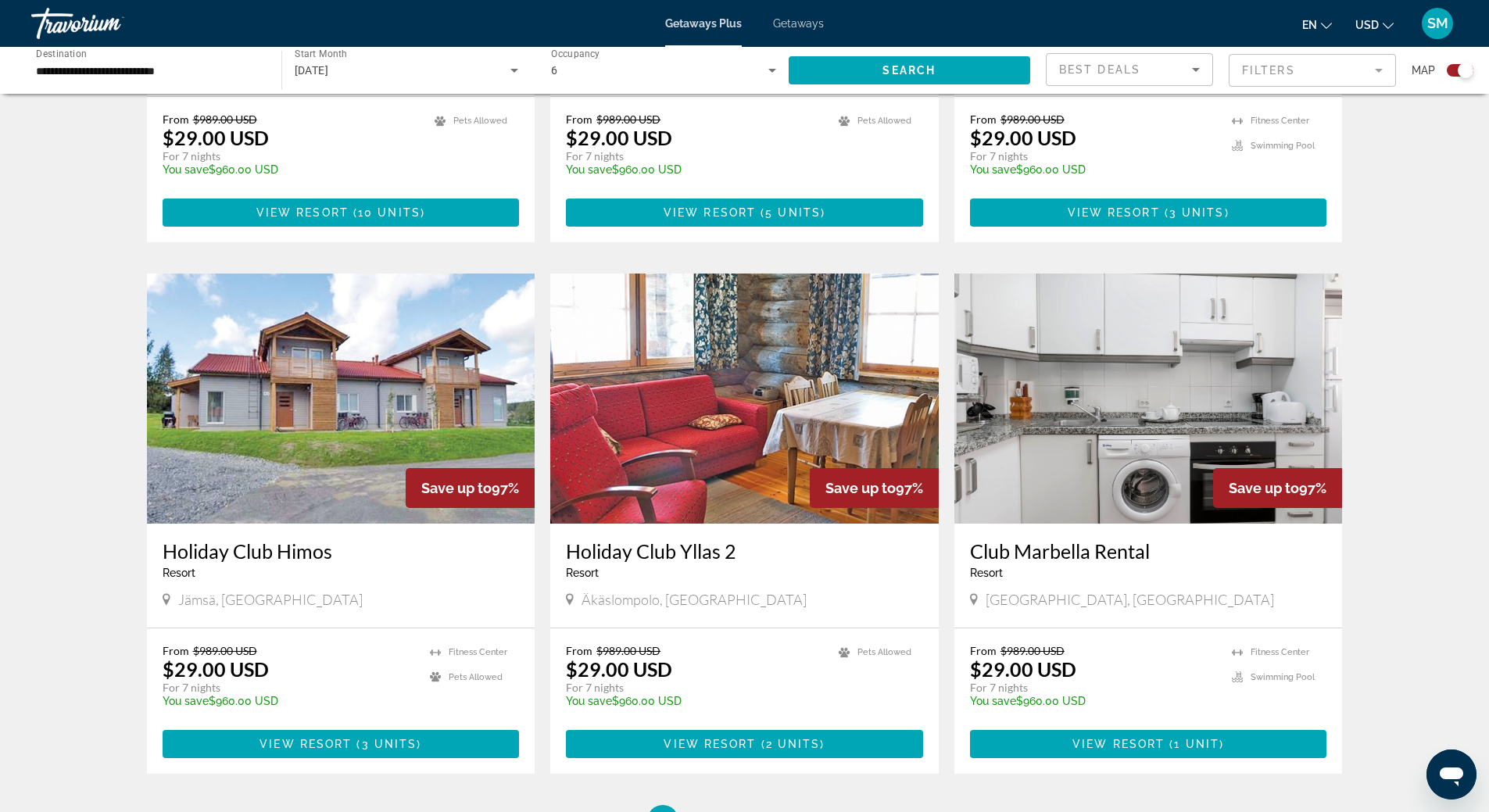
scroll to position [2188, 0]
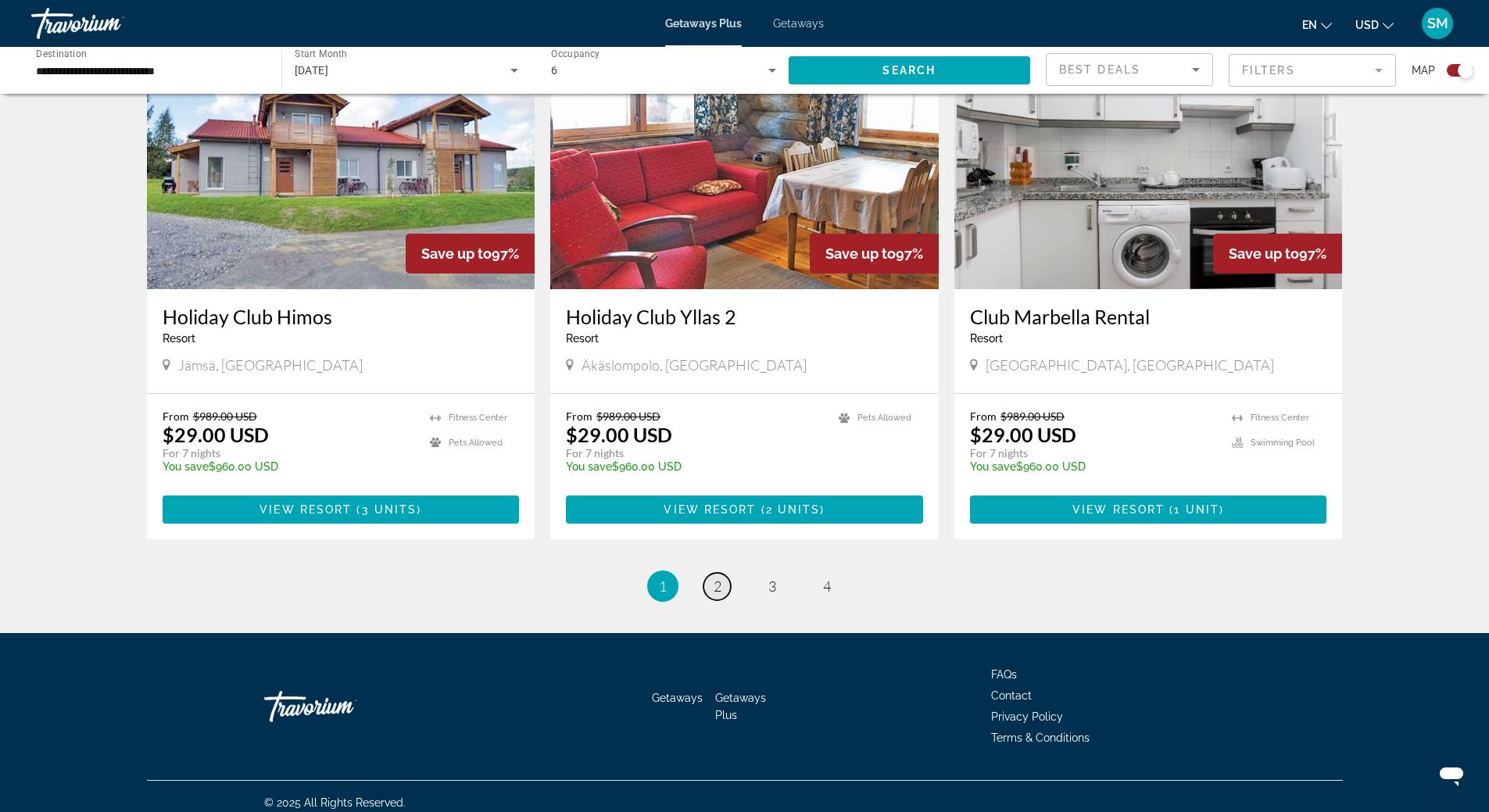
click at [716, 583] on span "2" at bounding box center [718, 586] width 8 height 17
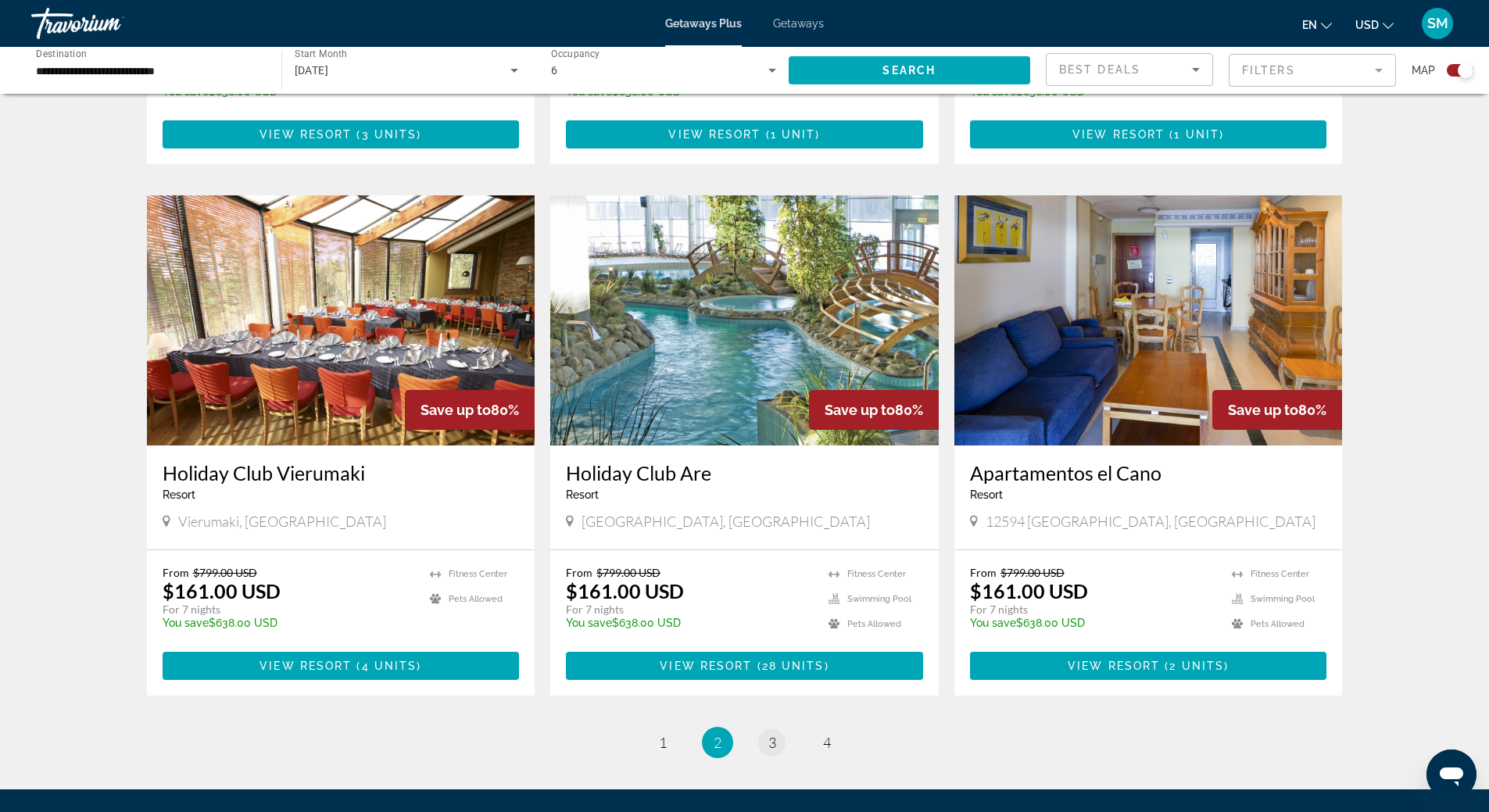
scroll to position [2188, 0]
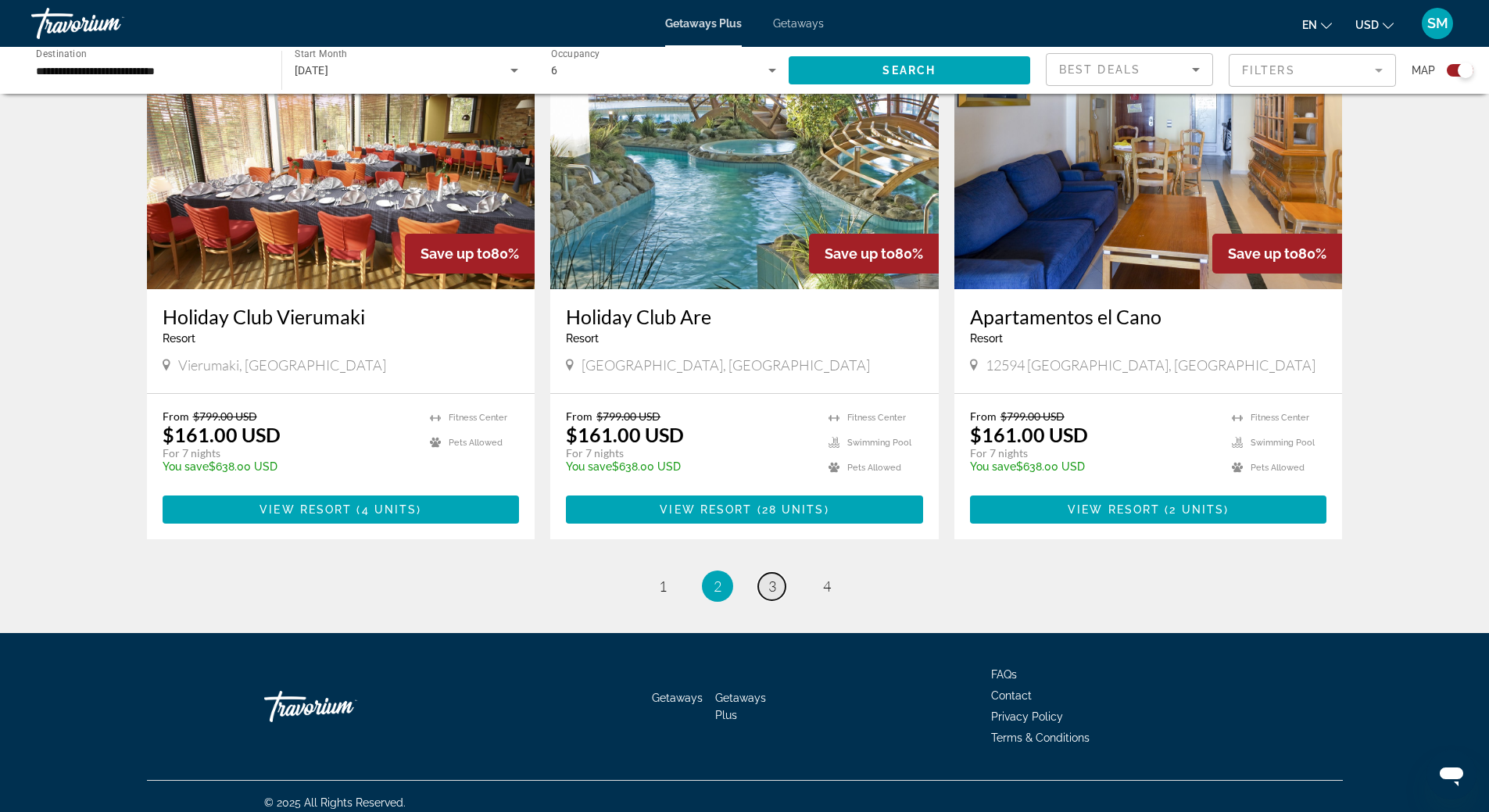
click at [778, 592] on link "page 3" at bounding box center [772, 587] width 28 height 28
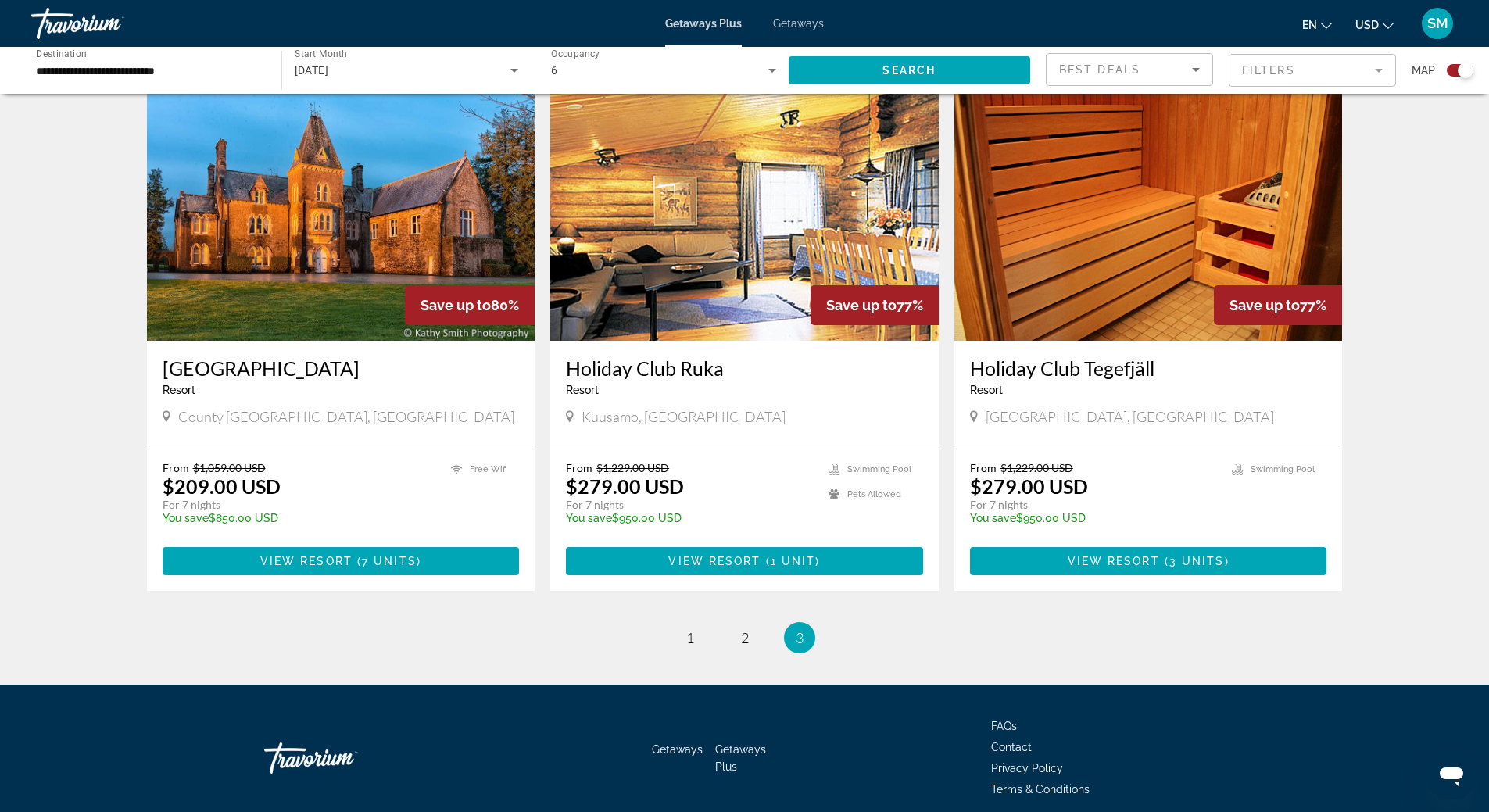
scroll to position [2169, 0]
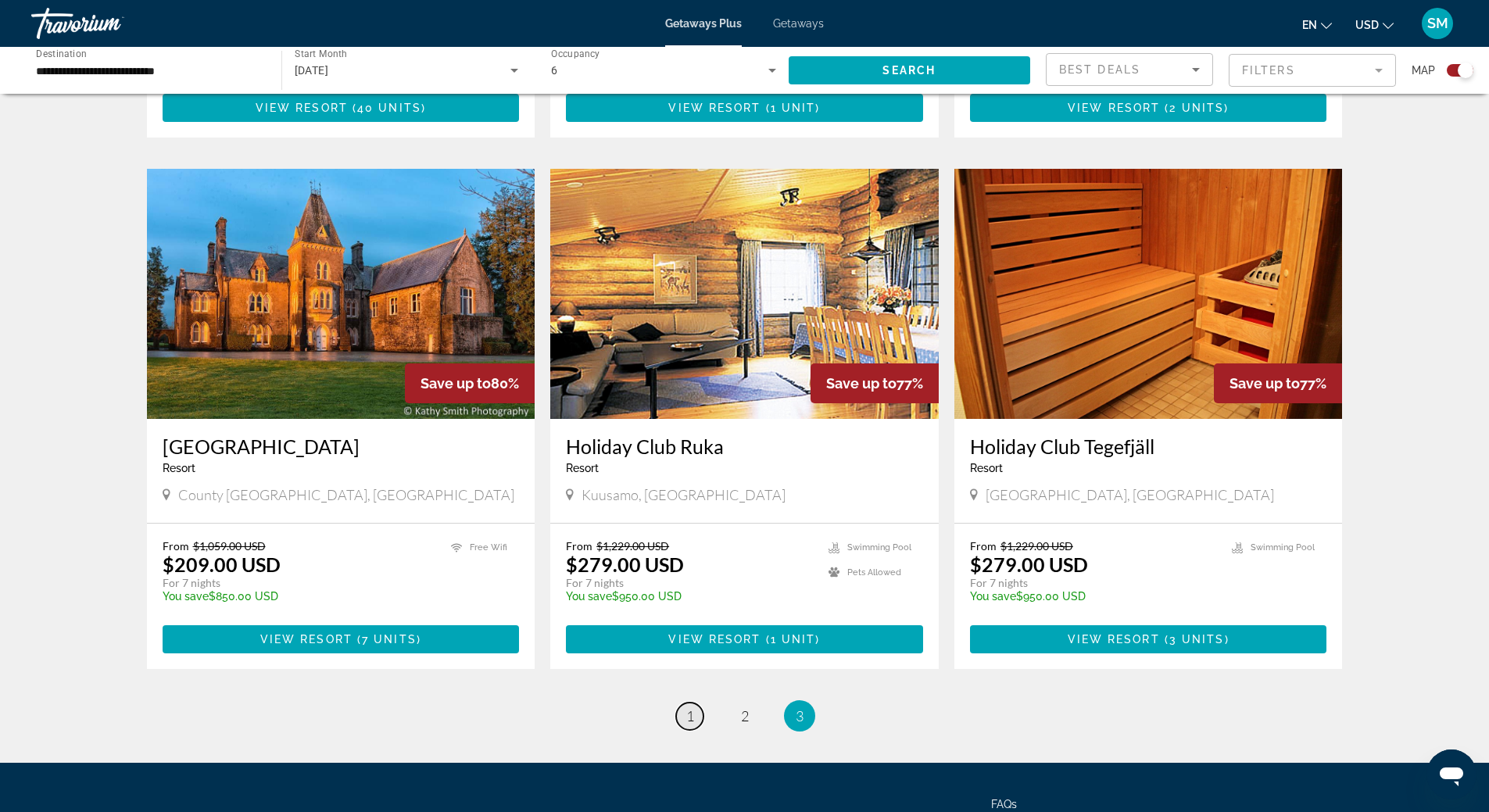
click at [690, 707] on span "1" at bounding box center [691, 716] width 8 height 17
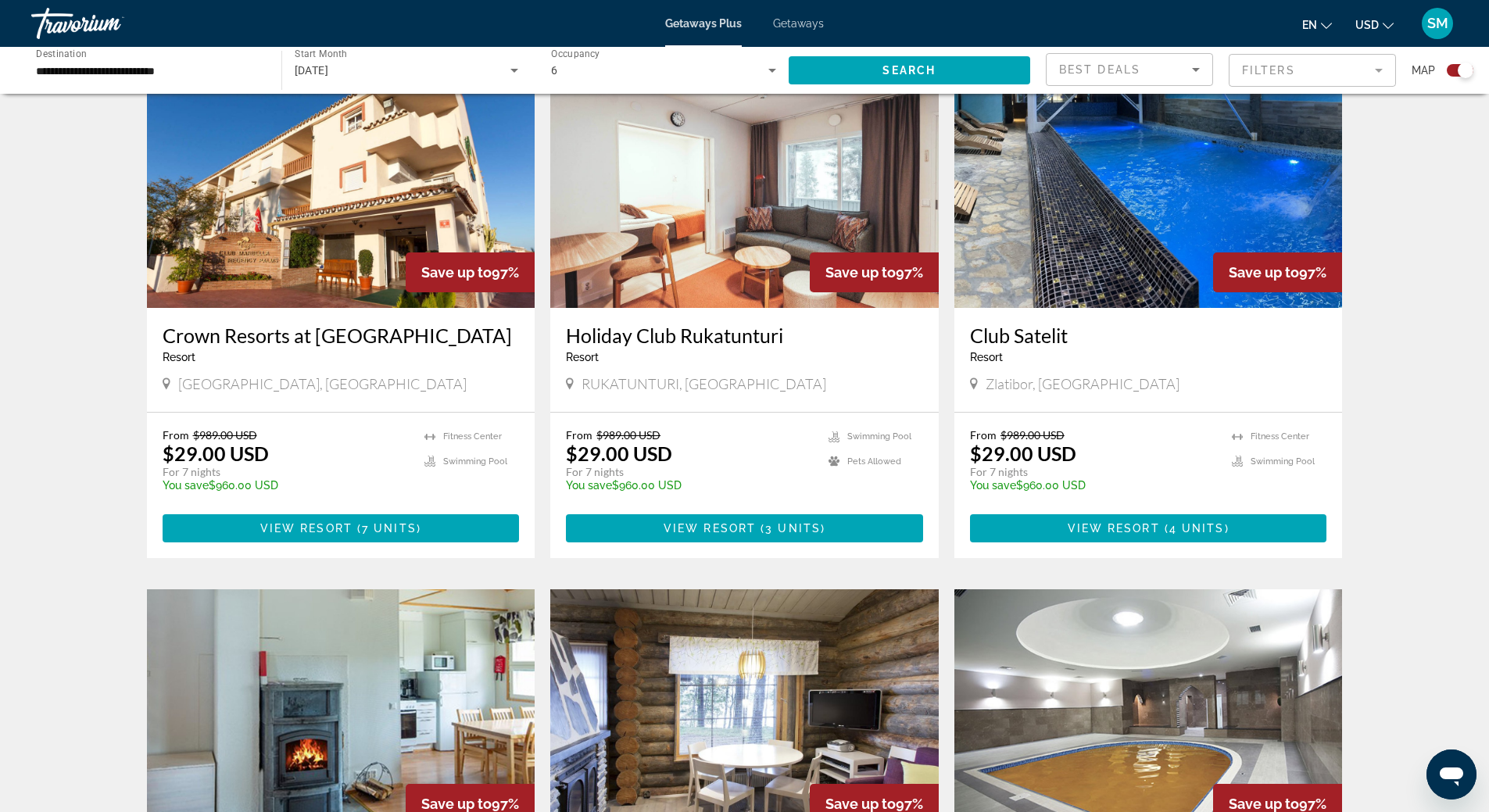
scroll to position [1028, 0]
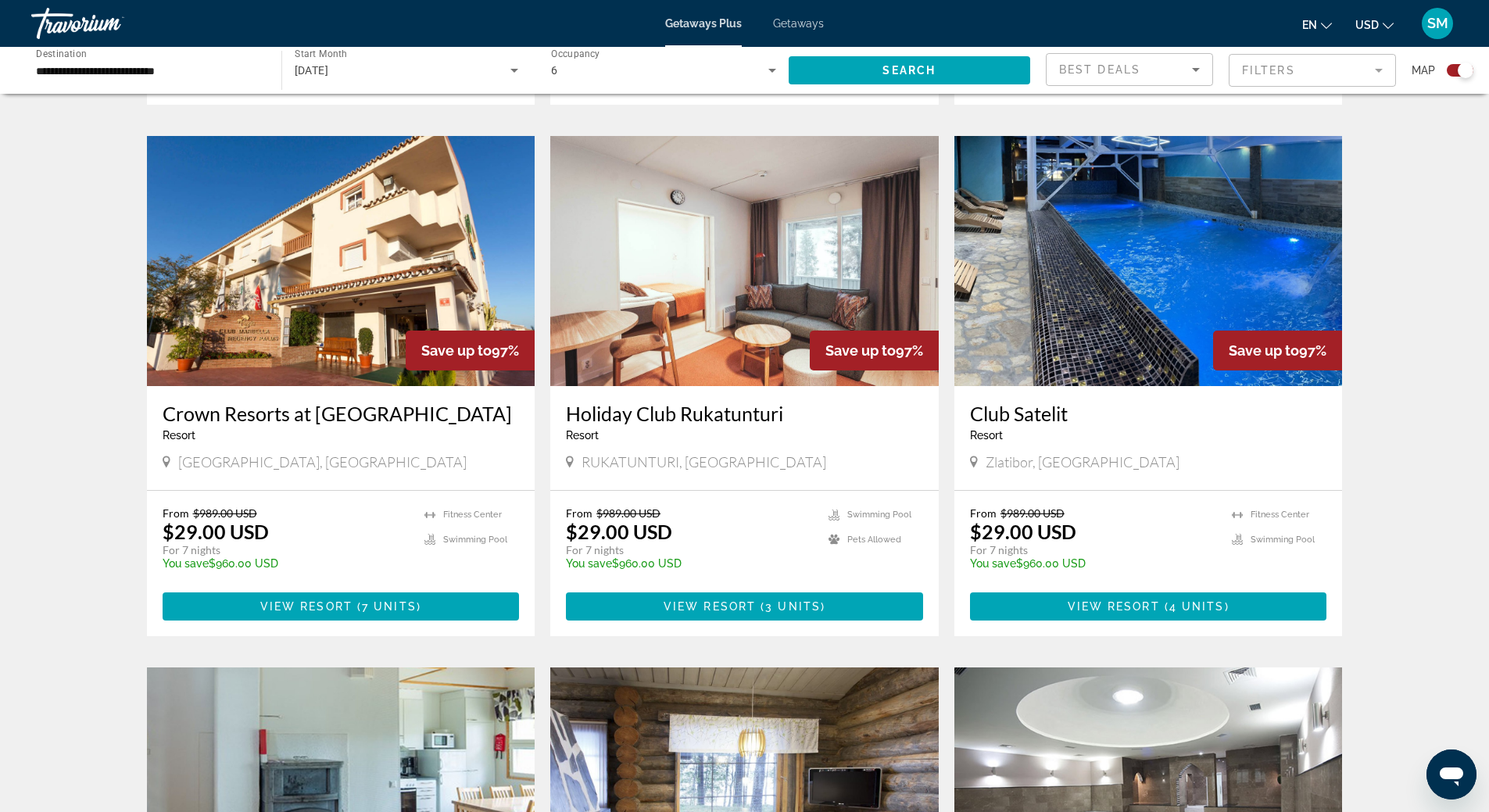
click at [321, 259] on img "Main content" at bounding box center [340, 261] width 388 height 250
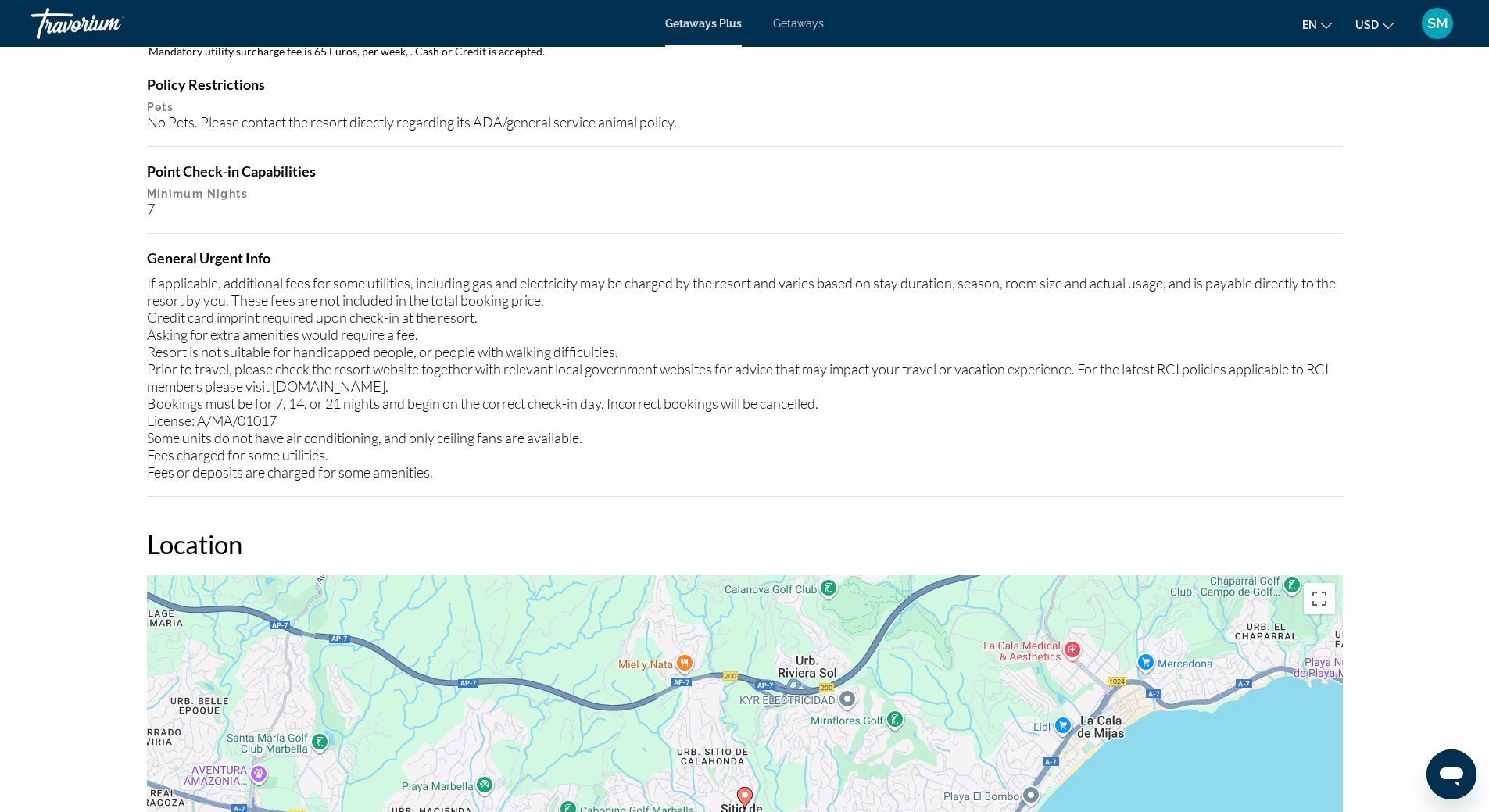
scroll to position [1953, 0]
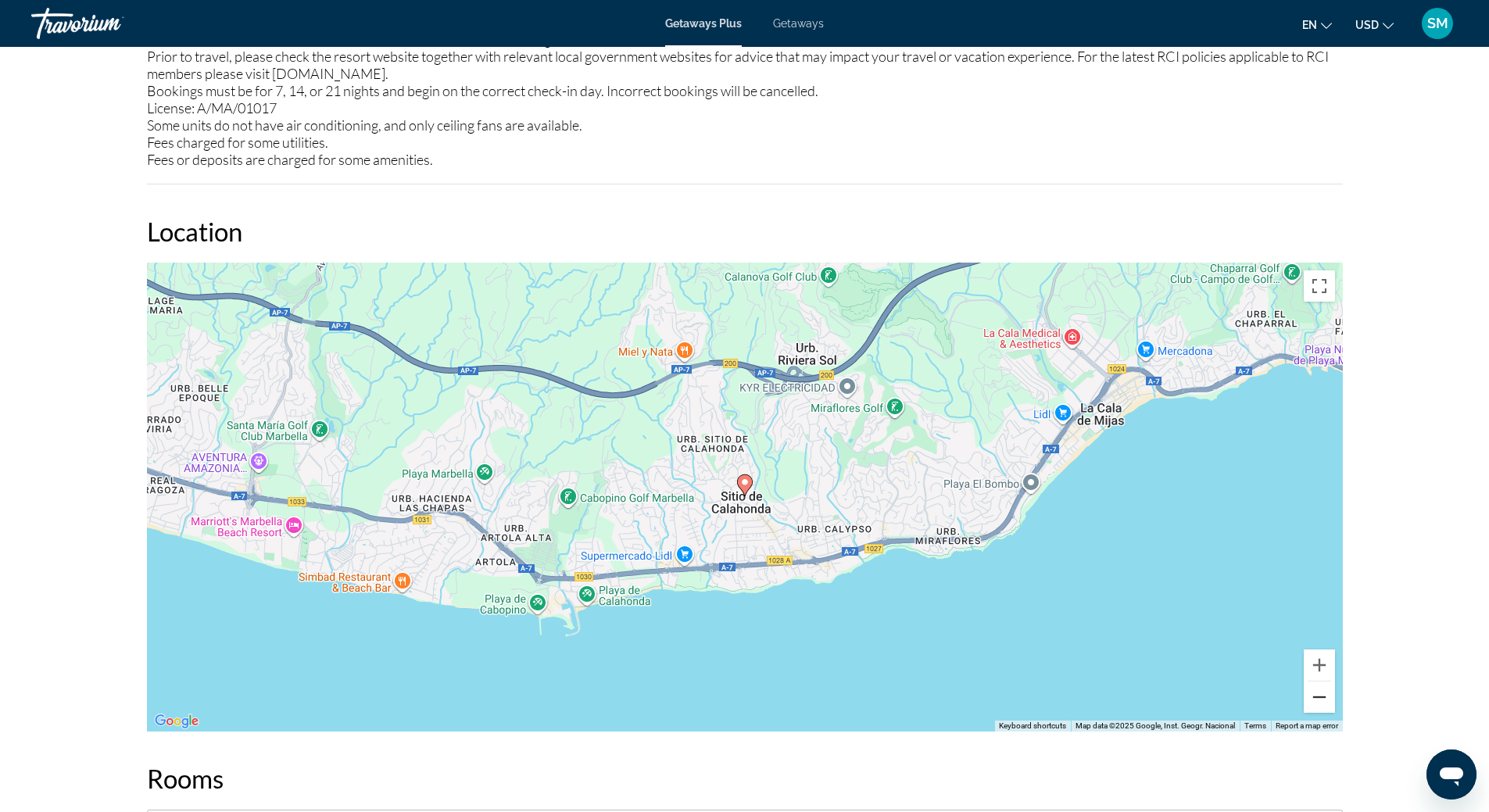
click at [1313, 694] on button "Zoom out" at bounding box center [1320, 697] width 32 height 32
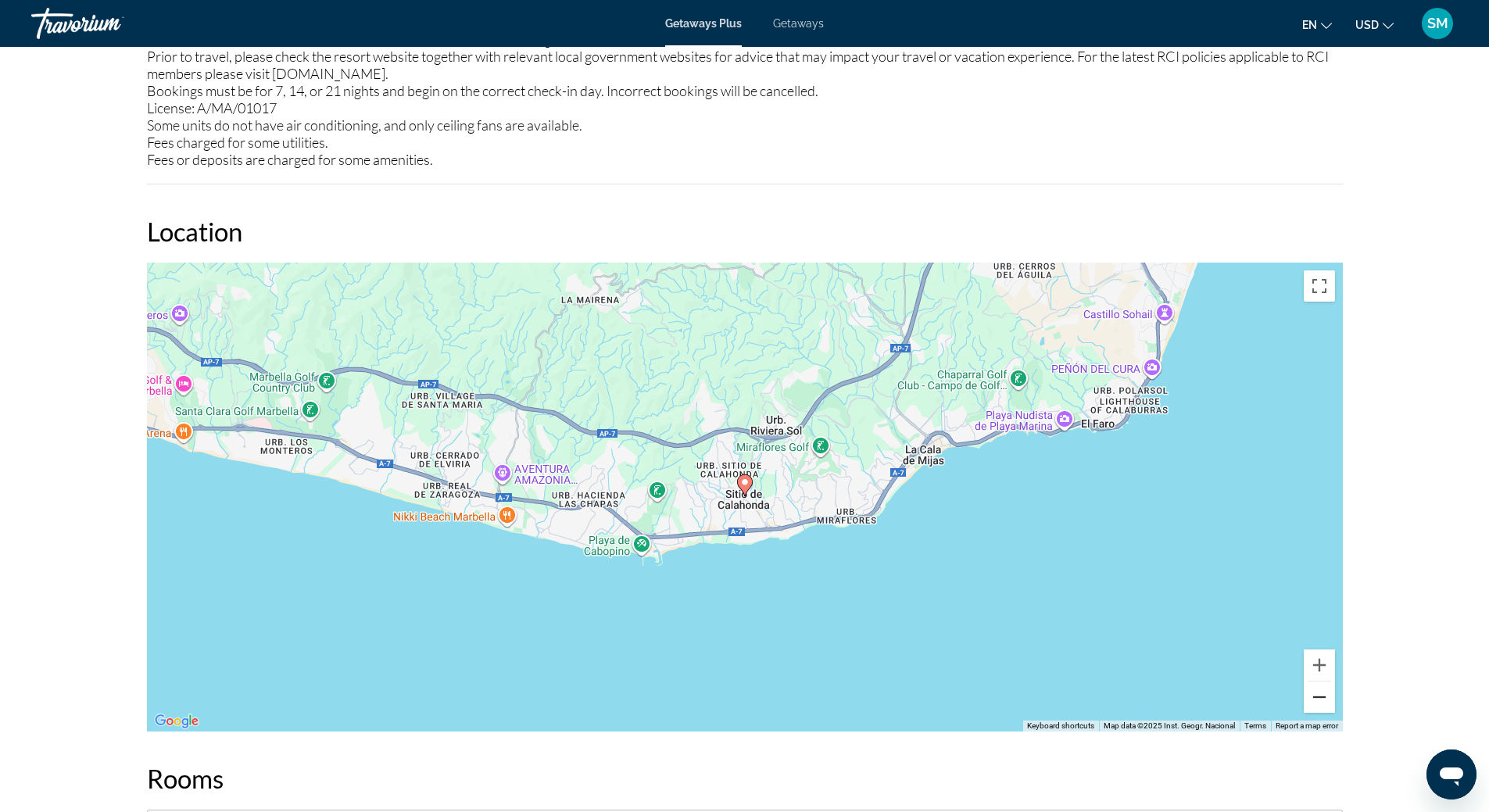
click at [1313, 694] on button "Zoom out" at bounding box center [1320, 697] width 32 height 32
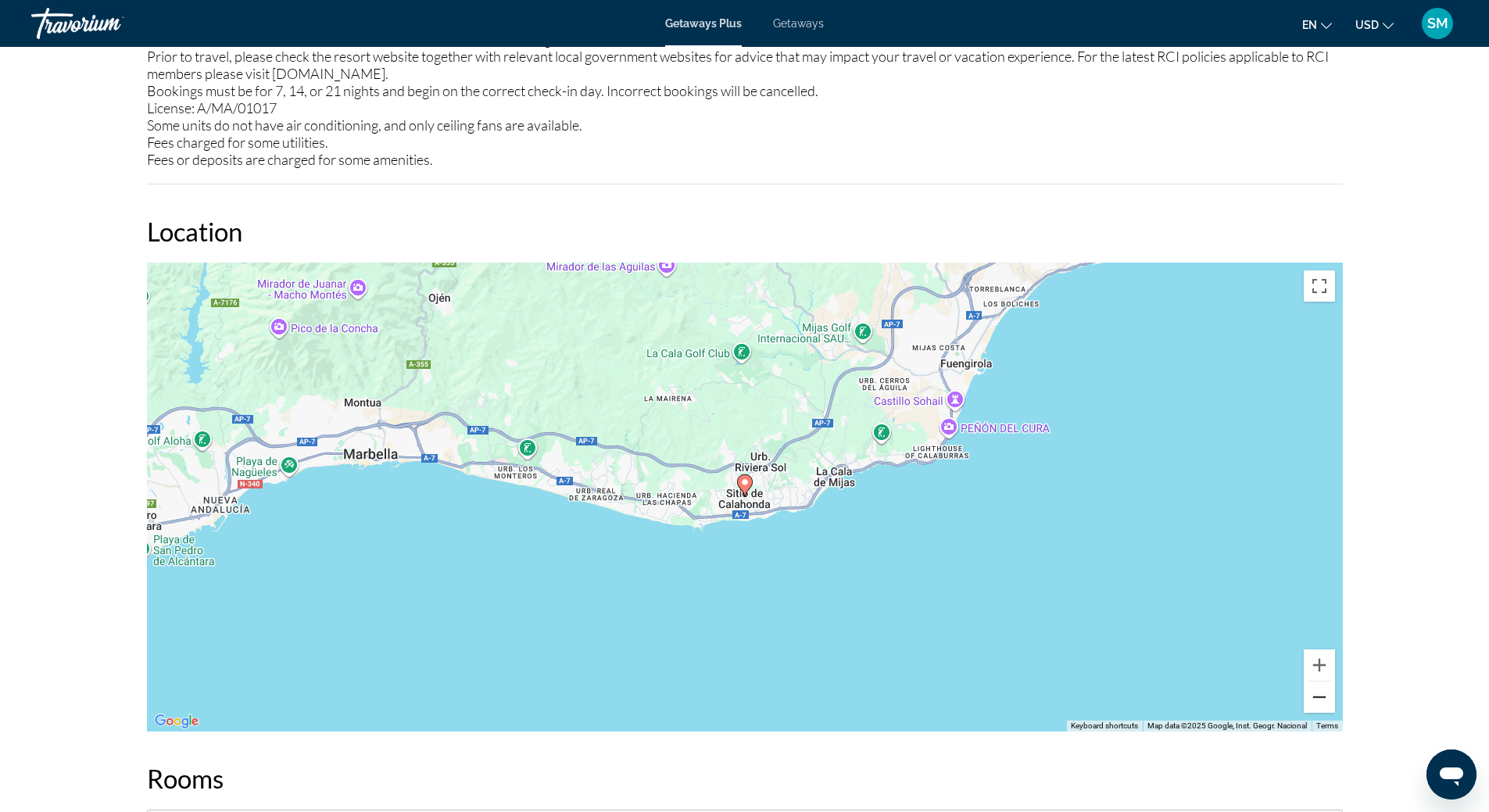
click at [1313, 694] on button "Zoom out" at bounding box center [1320, 697] width 32 height 32
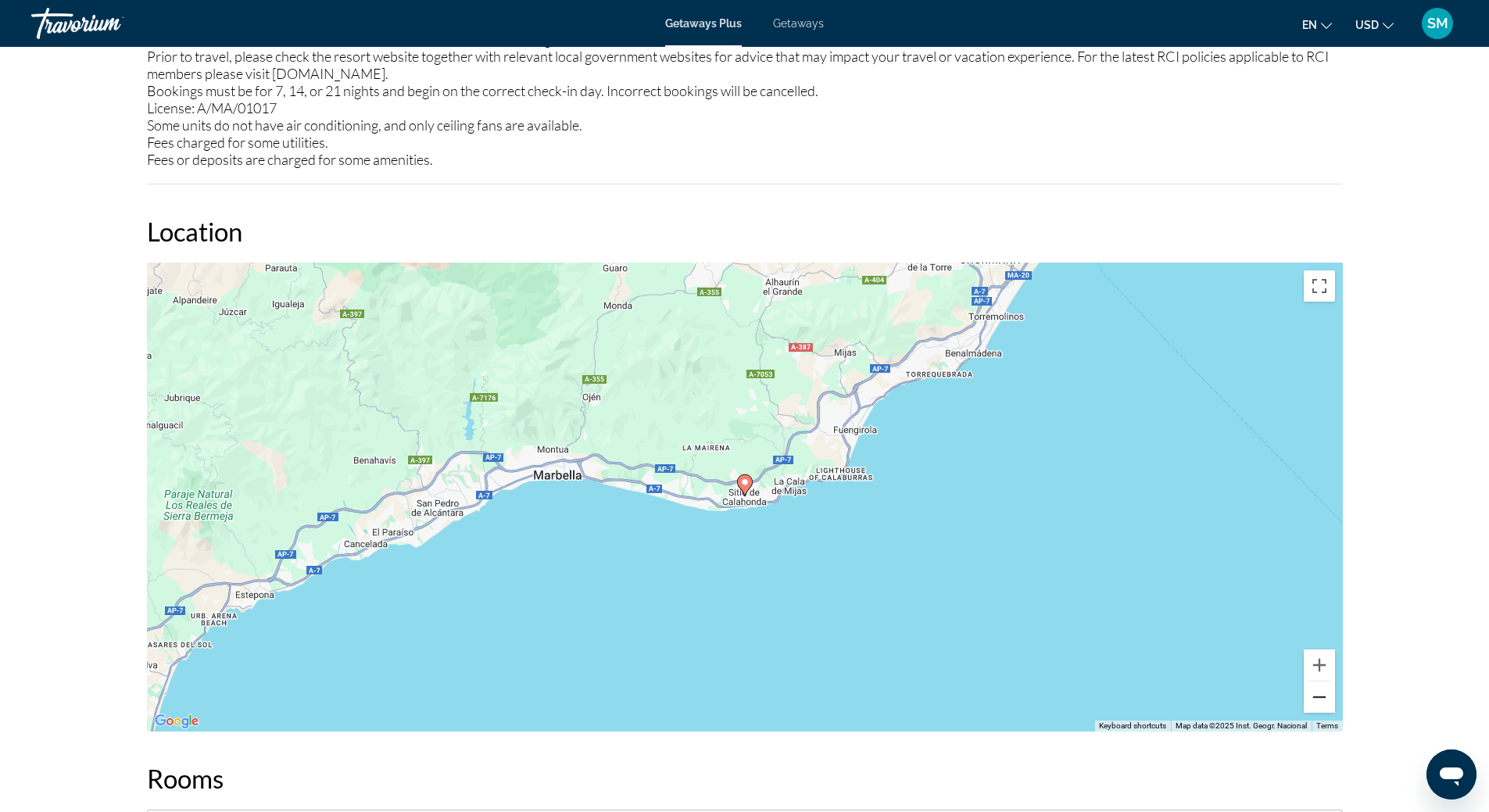
click at [1313, 694] on button "Zoom out" at bounding box center [1320, 697] width 32 height 32
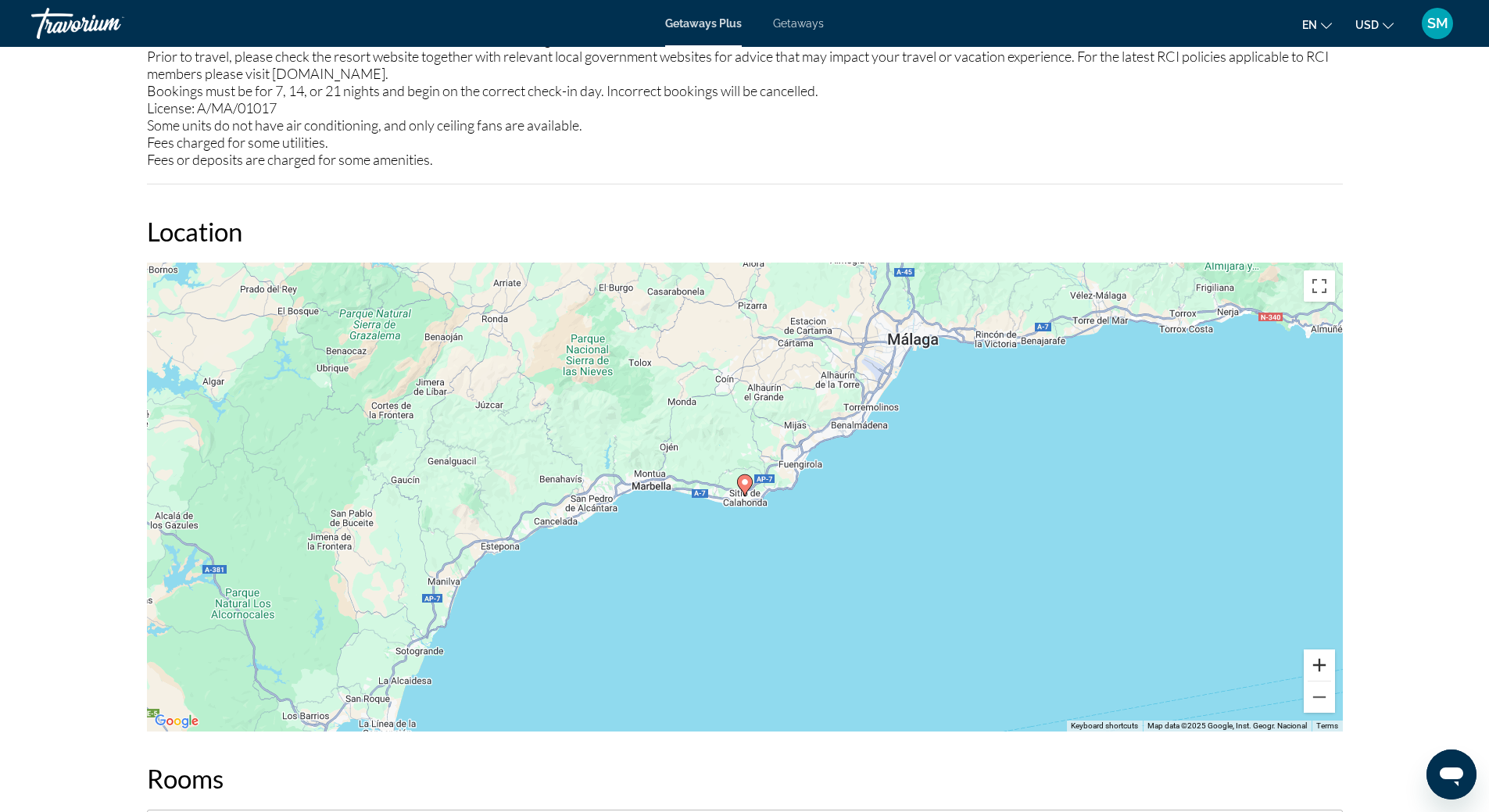
click at [1322, 669] on button "Zoom in" at bounding box center [1320, 665] width 32 height 32
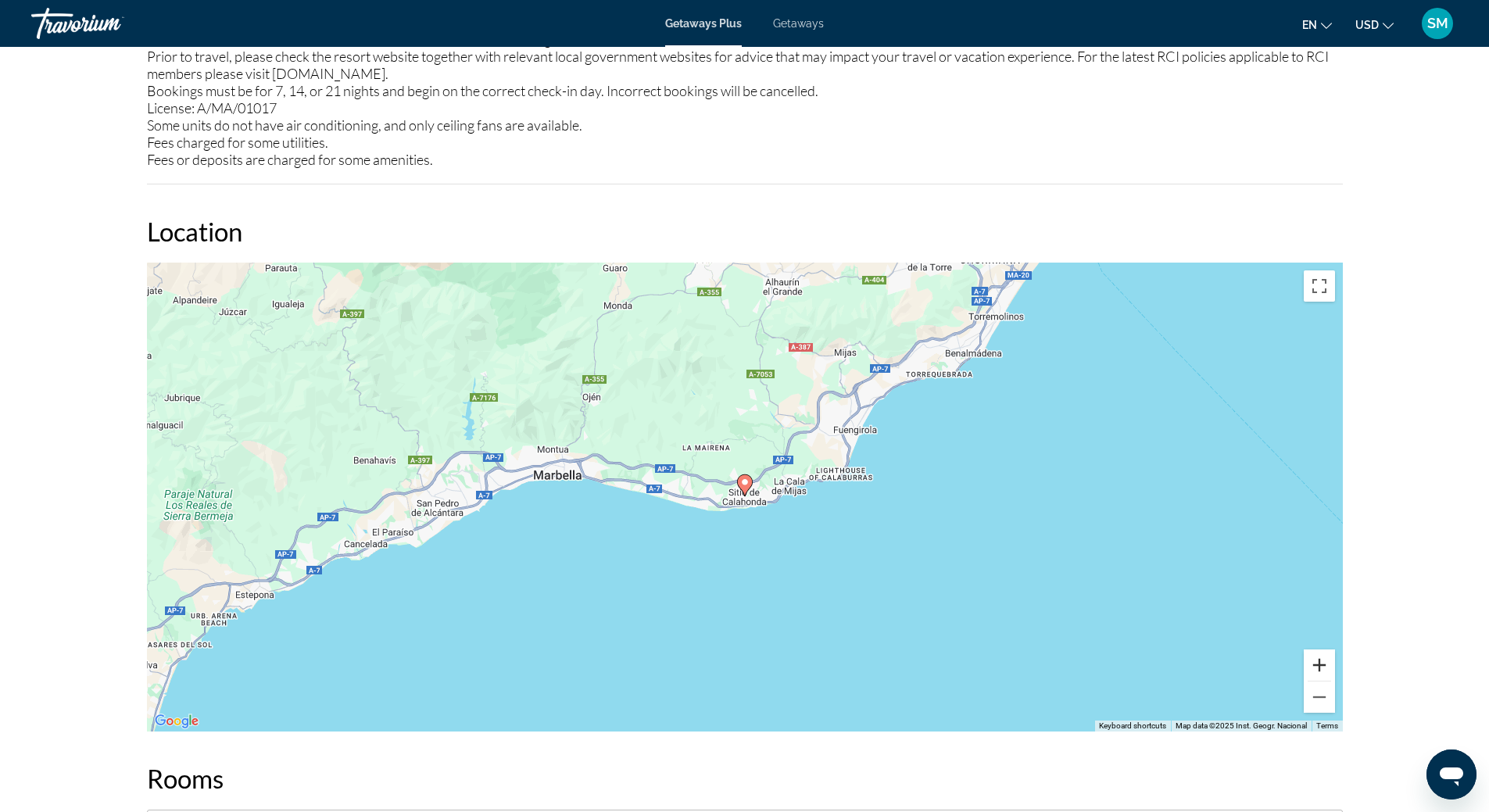
click at [1322, 669] on button "Zoom in" at bounding box center [1320, 665] width 32 height 32
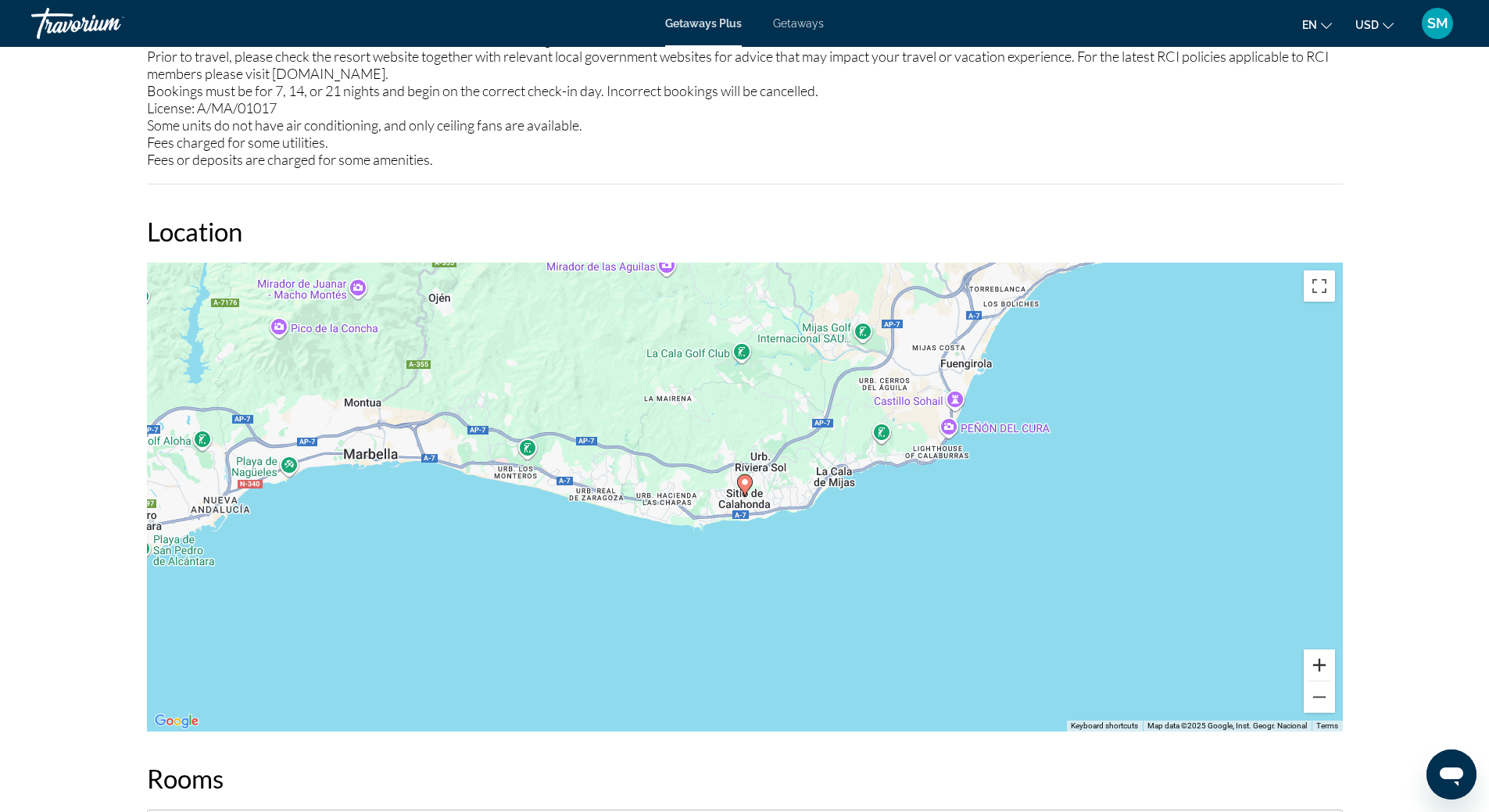
click at [1323, 669] on button "Zoom in" at bounding box center [1320, 665] width 32 height 32
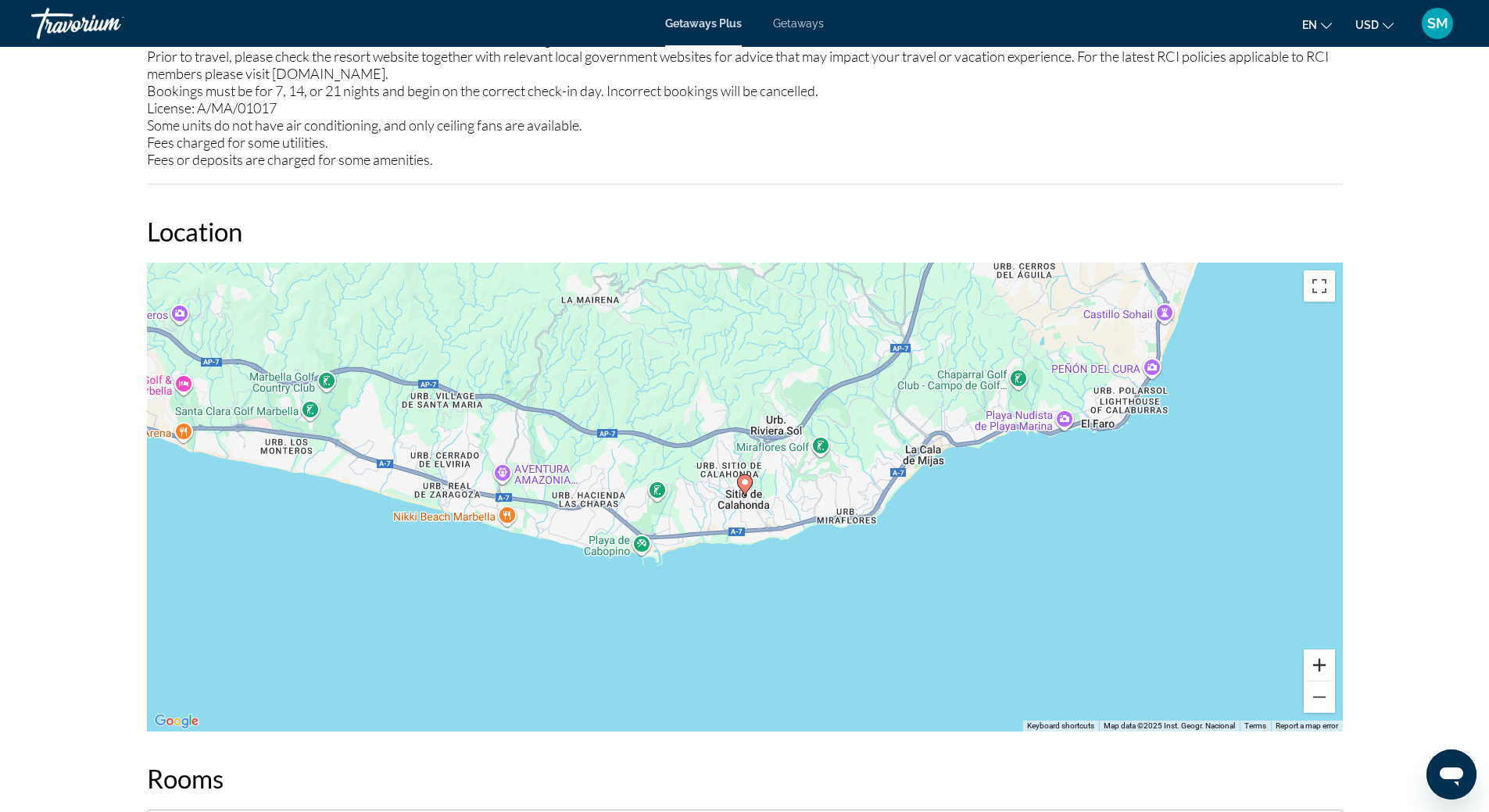
click at [1323, 669] on button "Zoom in" at bounding box center [1320, 665] width 32 height 32
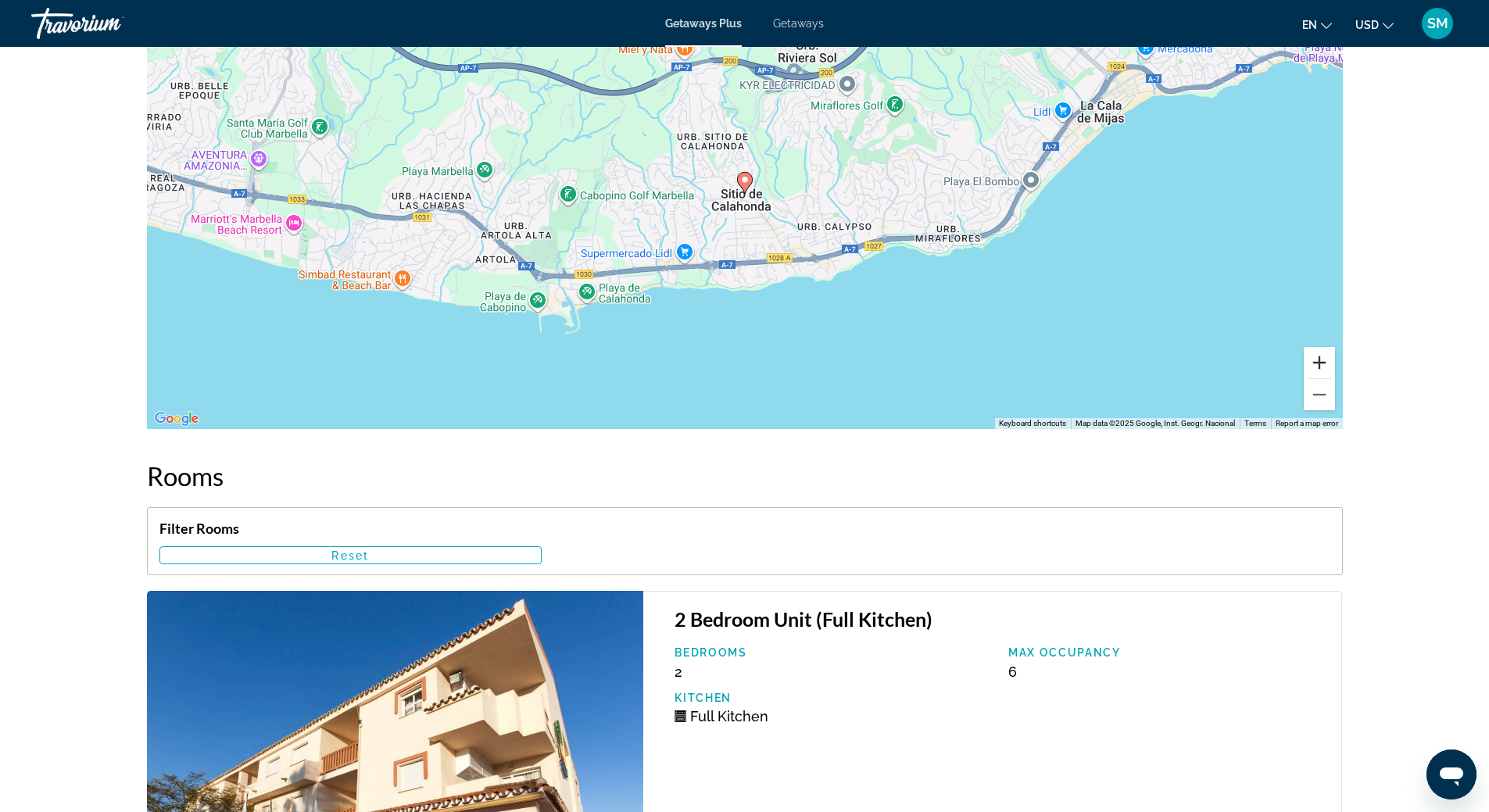
scroll to position [1787, 0]
